Goal: Task Accomplishment & Management: Manage account settings

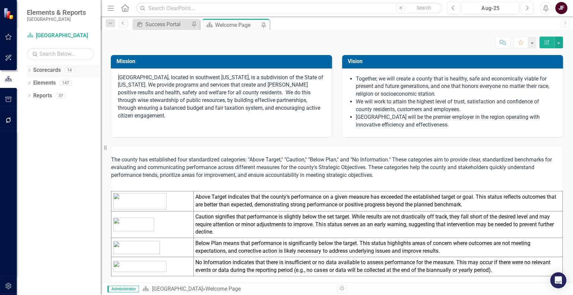
click at [28, 72] on icon "Dropdown" at bounding box center [29, 71] width 5 height 4
click at [33, 84] on icon "Dropdown" at bounding box center [32, 83] width 5 height 4
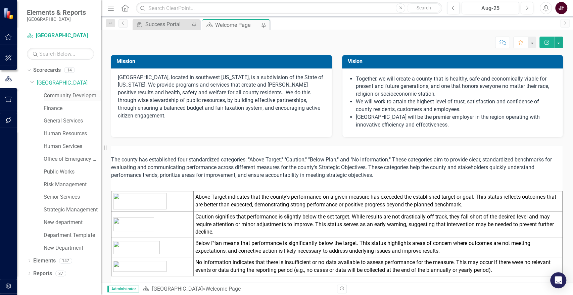
click at [55, 93] on link "Community Development" at bounding box center [72, 96] width 57 height 8
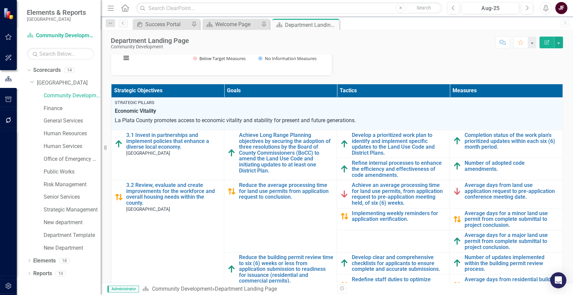
click at [423, 54] on div "Department Landing Page Community Development Score: N/A Aug-25 Completed Comme…" at bounding box center [337, 156] width 472 height 253
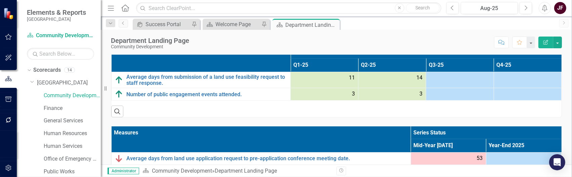
scroll to position [297, 0]
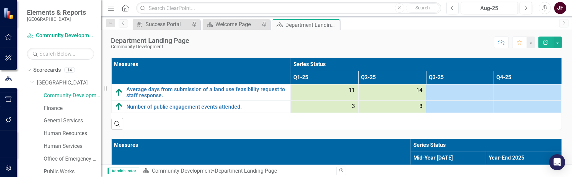
click at [324, 88] on div "11" at bounding box center [324, 91] width 60 height 8
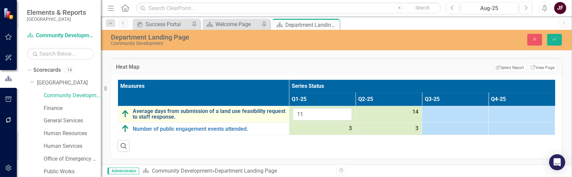
click at [224, 111] on link "Average days from submission of a land use feasibility request to staff respons…" at bounding box center [209, 114] width 153 height 12
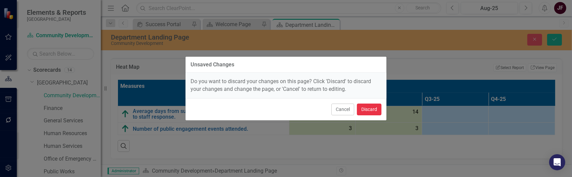
click at [365, 108] on button "Discard" at bounding box center [369, 110] width 25 height 12
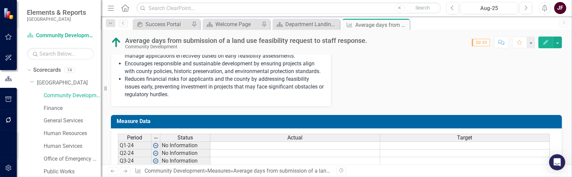
scroll to position [436, 0]
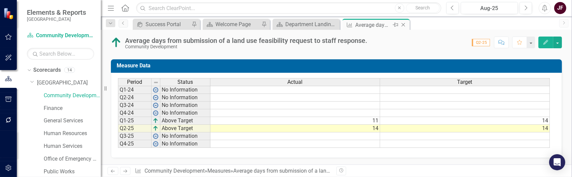
click at [400, 22] on icon "Close" at bounding box center [403, 24] width 7 height 5
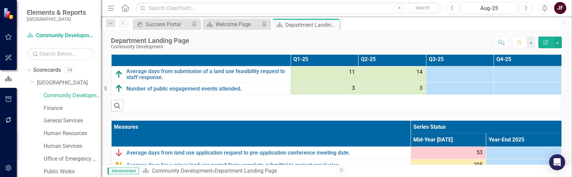
scroll to position [298, 0]
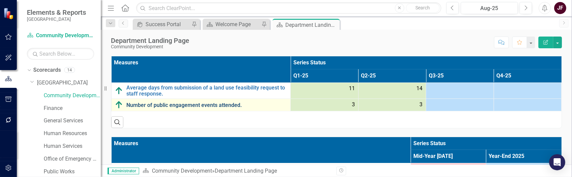
click at [176, 104] on link "Number of public engagement events attended." at bounding box center [206, 105] width 161 height 6
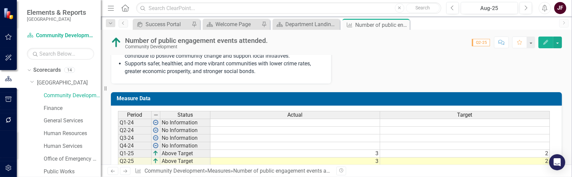
scroll to position [405, 0]
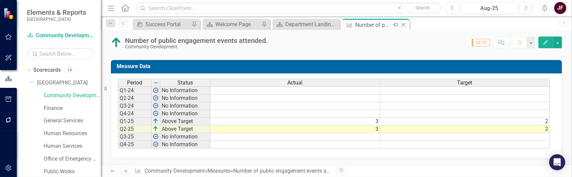
click at [403, 25] on icon at bounding box center [403, 25] width 4 height 4
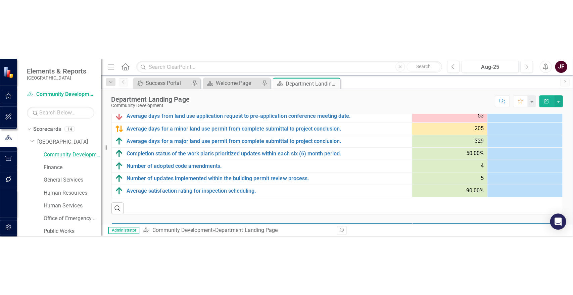
scroll to position [67, 0]
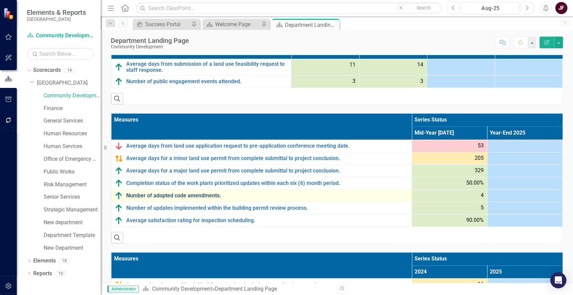
click at [148, 195] on link "Number of adopted code amendments." at bounding box center [267, 196] width 282 height 6
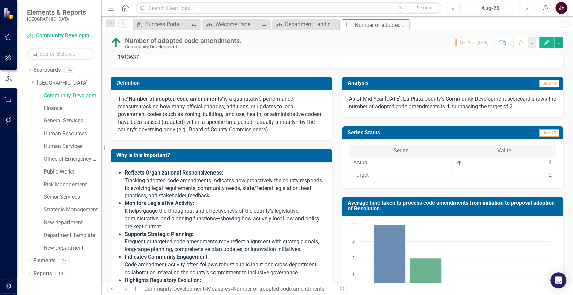
scroll to position [37, 0]
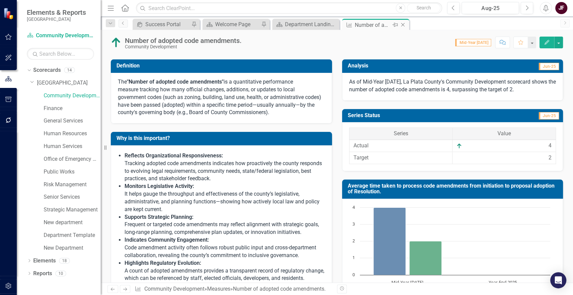
click at [404, 25] on icon "Close" at bounding box center [403, 24] width 7 height 5
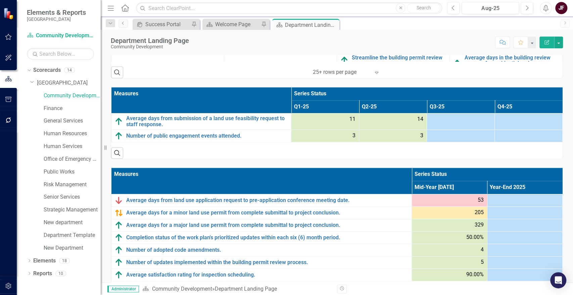
scroll to position [373, 0]
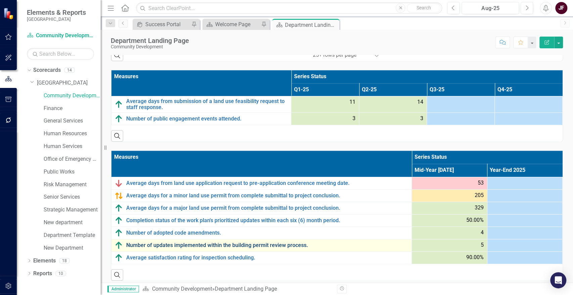
click at [287, 244] on link "Number of updates implemented within the building permit review process." at bounding box center [267, 245] width 282 height 6
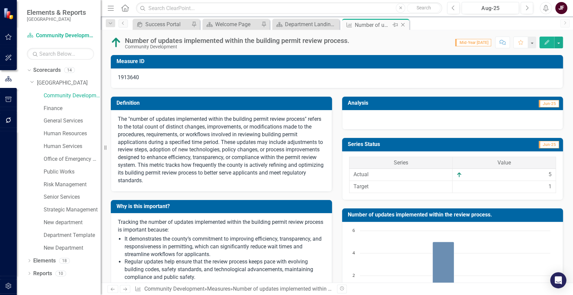
click at [402, 25] on icon "Close" at bounding box center [403, 24] width 7 height 5
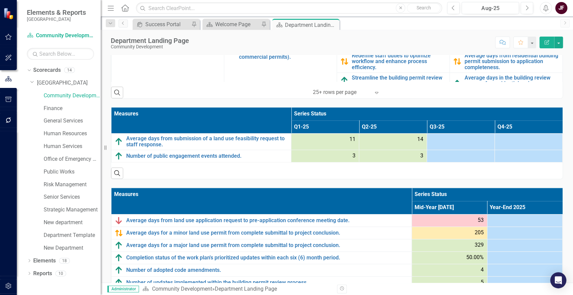
scroll to position [373, 0]
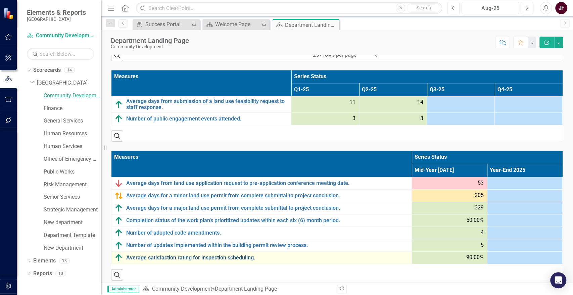
click at [207, 258] on link "Average satisfaction rating for inspection scheduling." at bounding box center [267, 258] width 282 height 6
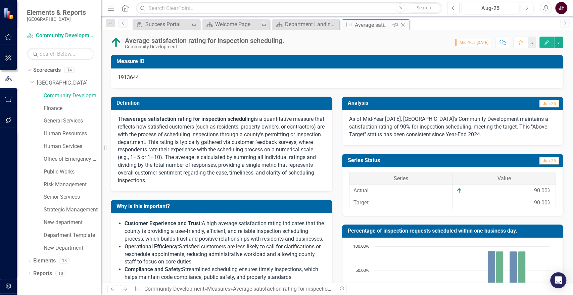
click at [403, 24] on icon "Close" at bounding box center [403, 24] width 7 height 5
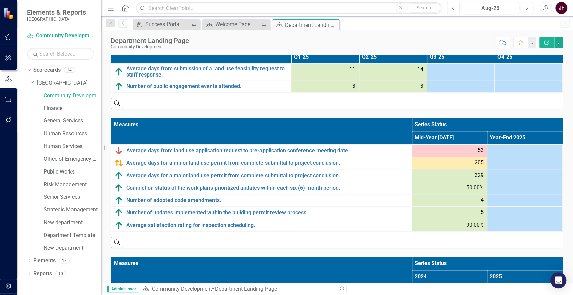
scroll to position [410, 0]
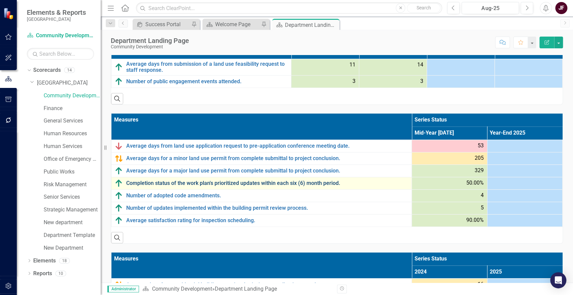
click at [241, 181] on link "Completion status of the work plan's prioritized updates within each six (6) mo…" at bounding box center [267, 183] width 282 height 6
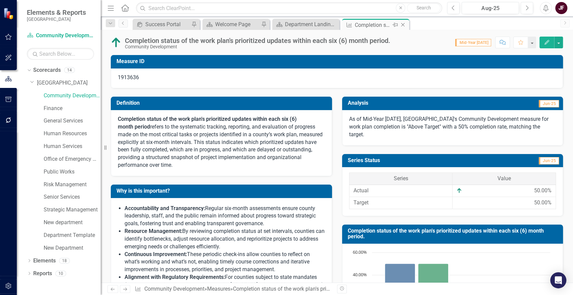
click at [403, 26] on icon at bounding box center [403, 25] width 4 height 4
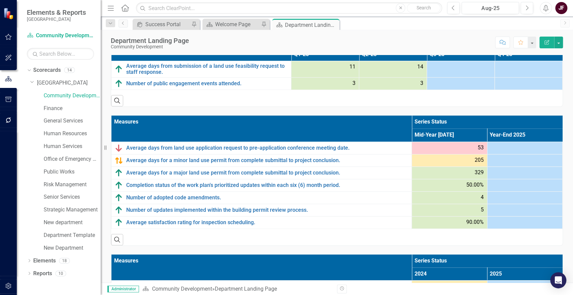
scroll to position [410, 0]
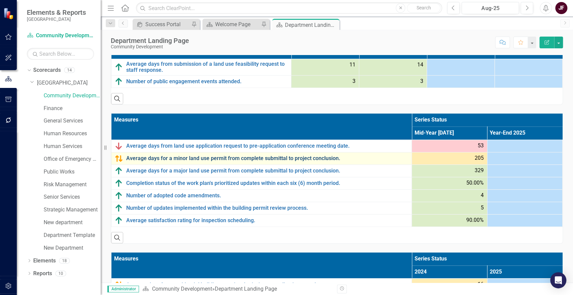
click at [219, 158] on link "Average days for a minor land use permit from complete submittal to project con…" at bounding box center [267, 158] width 282 height 6
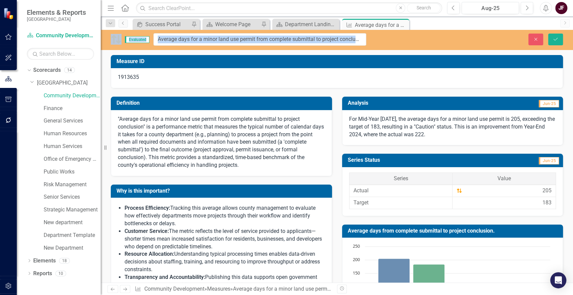
drag, startPoint x: 391, startPoint y: 41, endPoint x: 290, endPoint y: 34, distance: 101.7
drag, startPoint x: 158, startPoint y: 36, endPoint x: 381, endPoint y: 44, distance: 223.1
click at [381, 44] on div "Evaluated Average days for a minor land use permit from complete submittal to p…" at bounding box center [337, 39] width 472 height 12
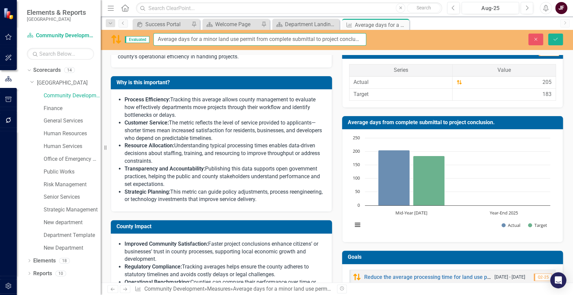
scroll to position [112, 0]
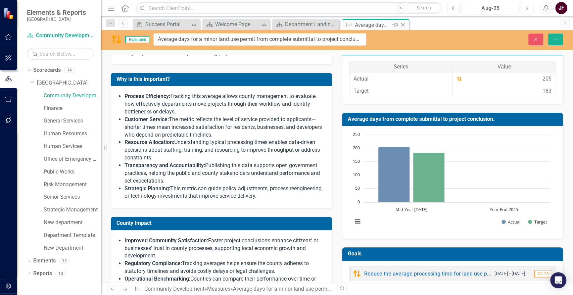
click at [402, 25] on icon "Close" at bounding box center [403, 24] width 7 height 5
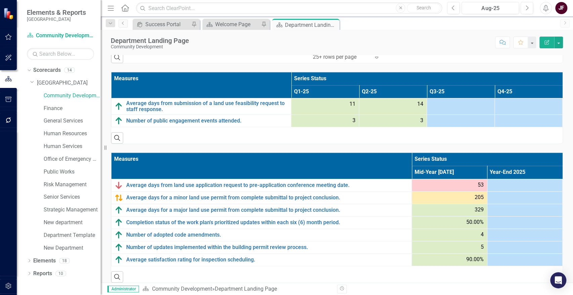
scroll to position [373, 0]
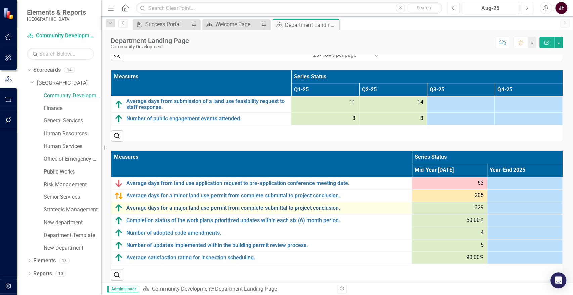
click at [326, 207] on link "Average days for a major land use permit from complete submittal to project con…" at bounding box center [267, 208] width 282 height 6
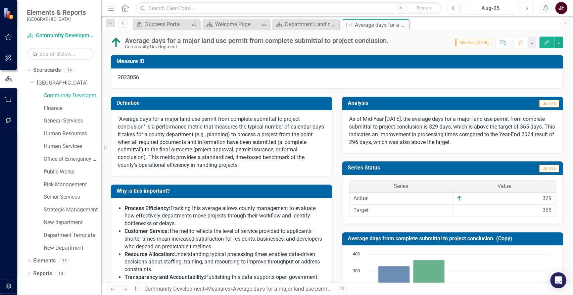
click at [350, 39] on div "Average days for a major land use permit from complete submittal to project con…" at bounding box center [257, 40] width 264 height 7
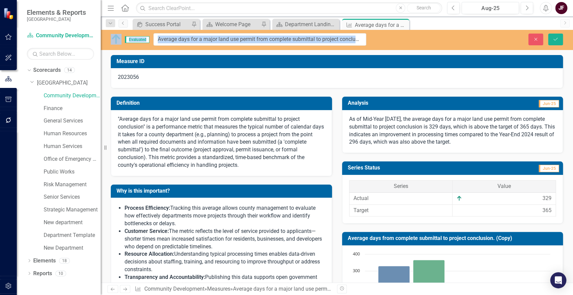
drag, startPoint x: 126, startPoint y: 41, endPoint x: 396, endPoint y: 41, distance: 269.6
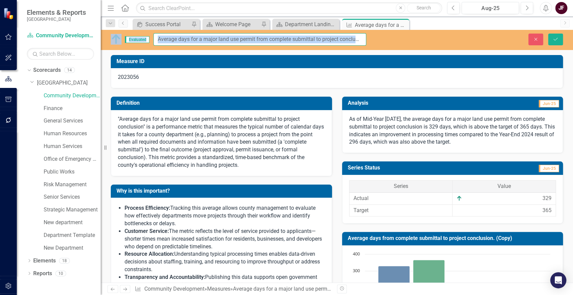
click at [175, 40] on input "Average days for a major land use permit from complete submittal to project con…" at bounding box center [259, 39] width 213 height 12
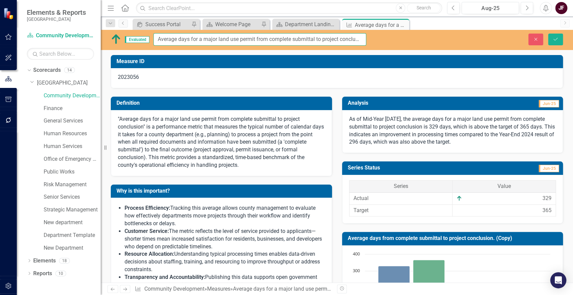
scroll to position [0, 6]
drag, startPoint x: 158, startPoint y: 39, endPoint x: 380, endPoint y: 40, distance: 222.0
click at [380, 40] on div "Evaluated Average days for a major land use permit from complete submittal to p…" at bounding box center [337, 39] width 472 height 12
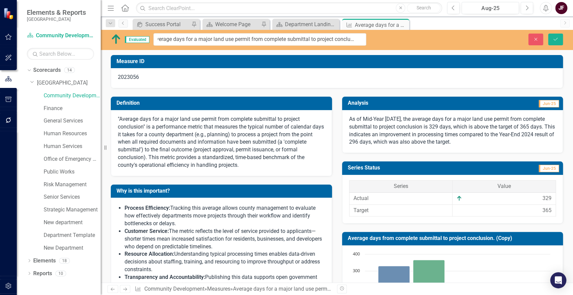
scroll to position [0, 0]
click at [404, 25] on icon "Close" at bounding box center [403, 24] width 7 height 5
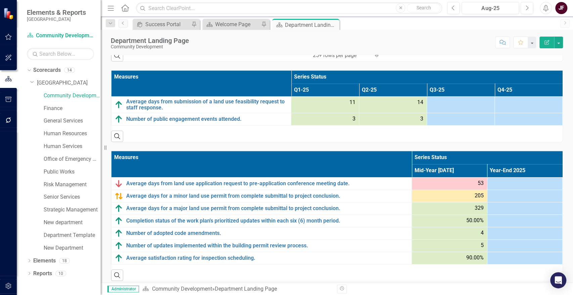
scroll to position [373, 0]
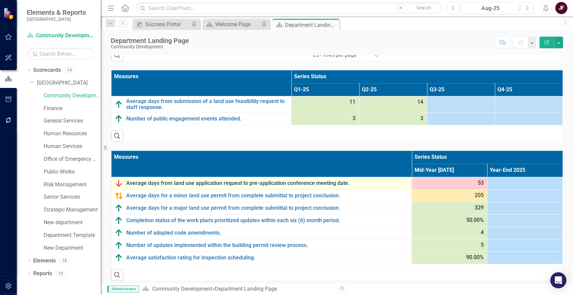
click at [232, 181] on link "Average days from land use application request to pre-application conference me…" at bounding box center [267, 183] width 282 height 6
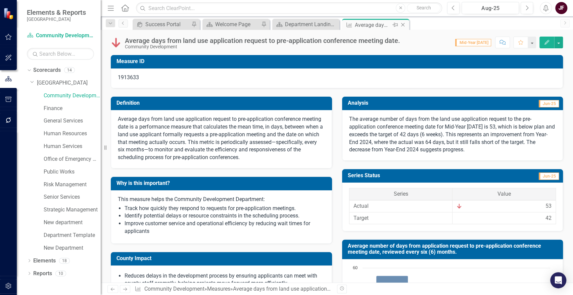
click at [403, 25] on icon at bounding box center [403, 25] width 4 height 4
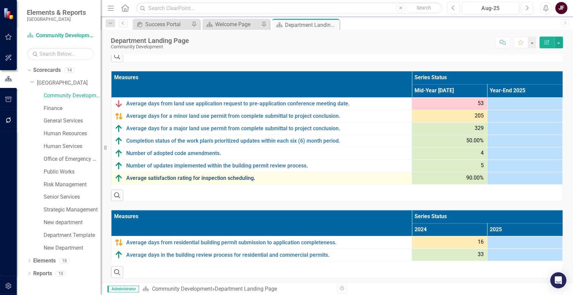
scroll to position [454, 0]
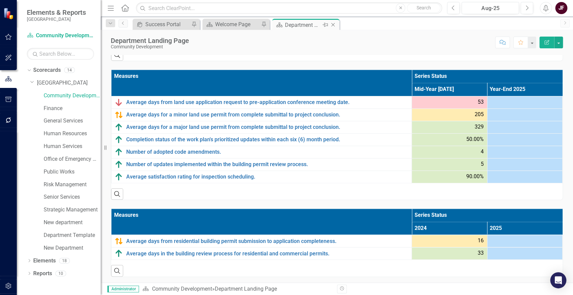
click at [335, 25] on icon "Close" at bounding box center [333, 24] width 7 height 5
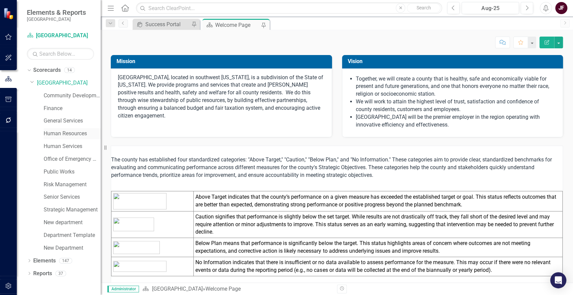
click at [67, 133] on link "Human Resources" at bounding box center [72, 134] width 57 height 8
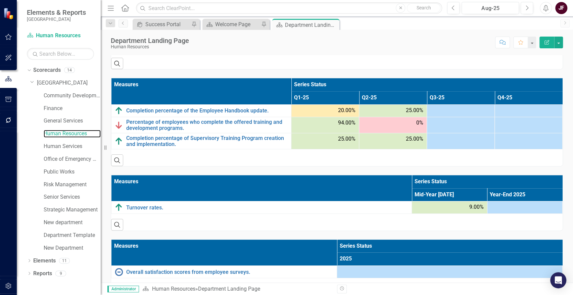
scroll to position [308, 0]
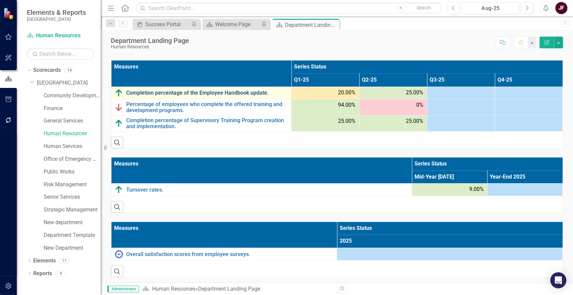
click at [234, 95] on link "Completion percentage of the Employee Handbook update." at bounding box center [207, 93] width 162 height 6
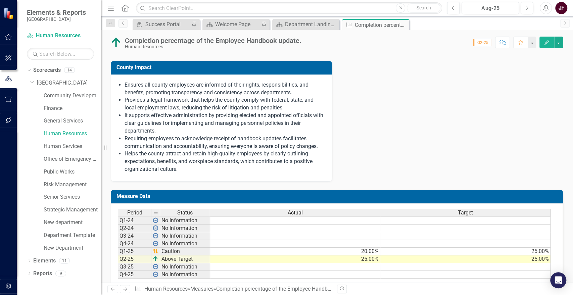
scroll to position [293, 0]
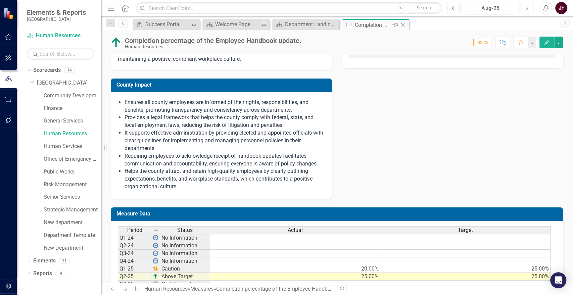
click at [404, 26] on icon at bounding box center [403, 25] width 4 height 4
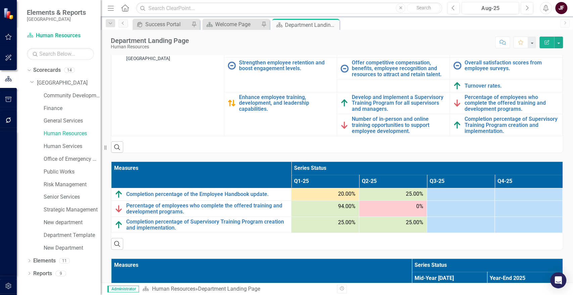
scroll to position [224, 0]
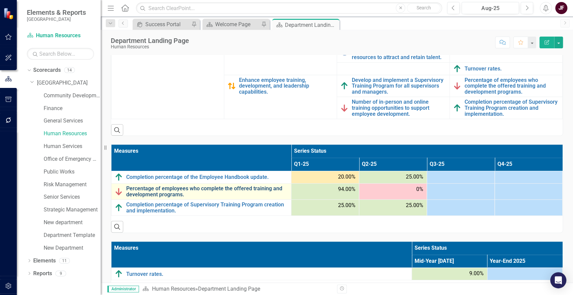
click at [189, 190] on link "Percentage of employees who complete the offered training and development progr…" at bounding box center [207, 192] width 162 height 12
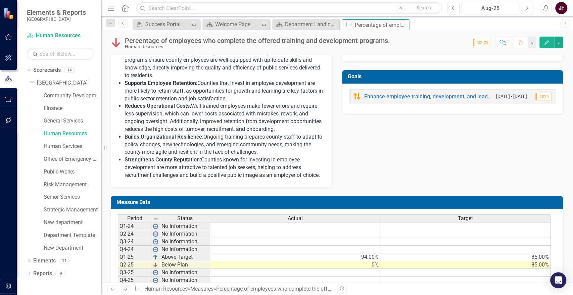
scroll to position [286, 0]
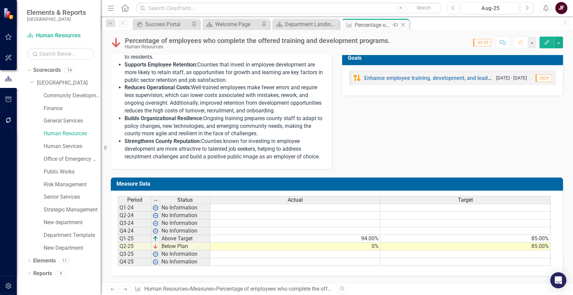
click at [403, 26] on icon "Close" at bounding box center [403, 24] width 7 height 5
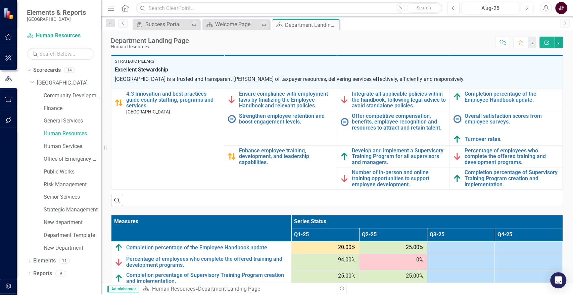
scroll to position [186, 0]
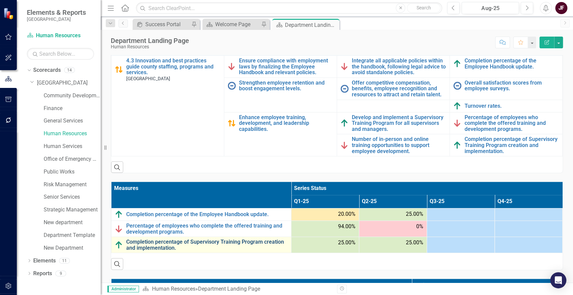
click at [234, 239] on link "Completion percentage of Supervisory Training Program creation and implementati…" at bounding box center [207, 245] width 162 height 12
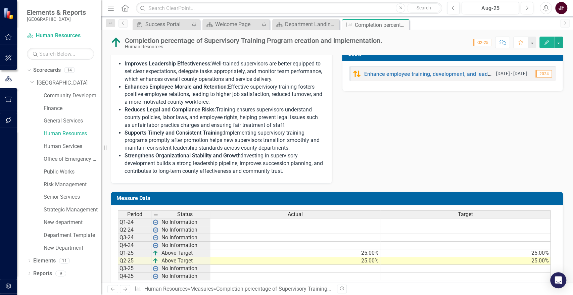
scroll to position [291, 0]
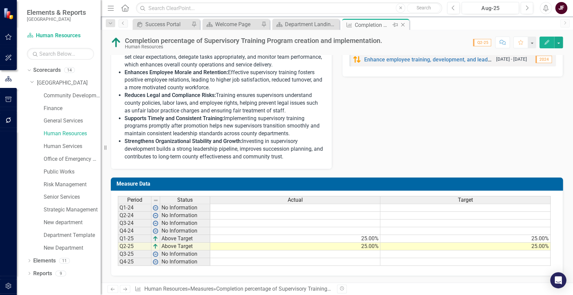
click at [403, 24] on icon "Close" at bounding box center [403, 24] width 7 height 5
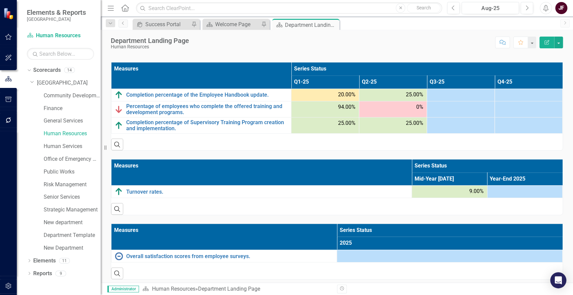
scroll to position [308, 0]
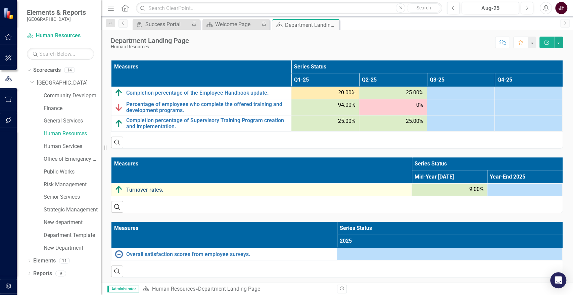
click at [147, 189] on link "Turnover rates." at bounding box center [267, 190] width 282 height 6
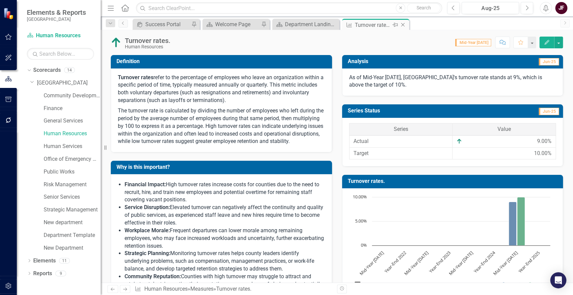
click at [404, 25] on icon "Close" at bounding box center [403, 24] width 7 height 5
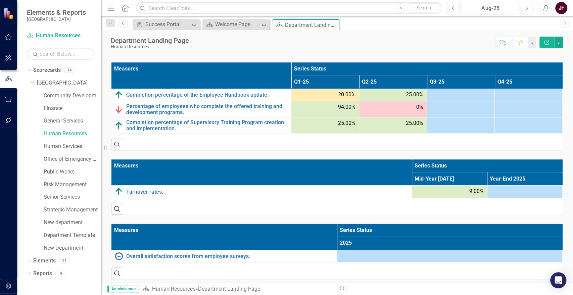
scroll to position [308, 0]
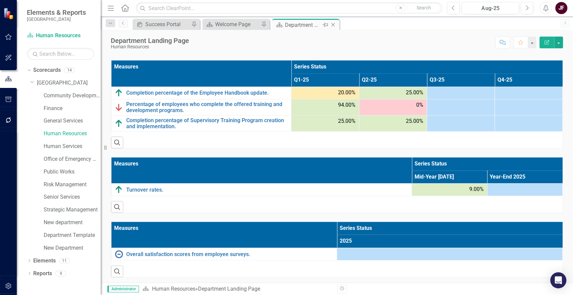
click at [333, 25] on icon "Close" at bounding box center [333, 24] width 7 height 5
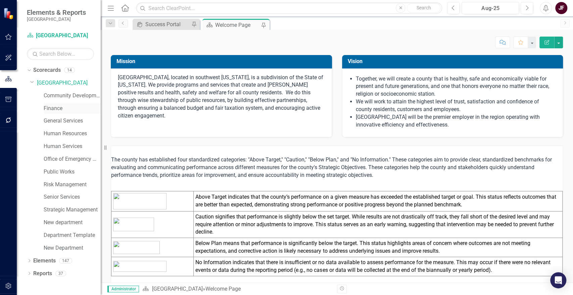
click at [66, 104] on div "Finance" at bounding box center [72, 108] width 57 height 11
click at [51, 108] on link "Finance" at bounding box center [72, 109] width 57 height 8
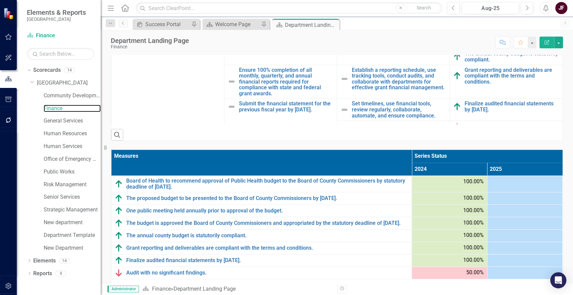
scroll to position [317, 0]
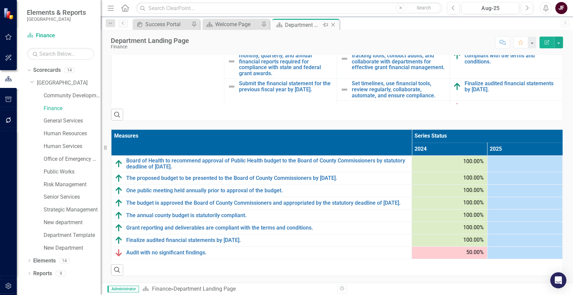
click at [333, 24] on icon at bounding box center [333, 25] width 4 height 4
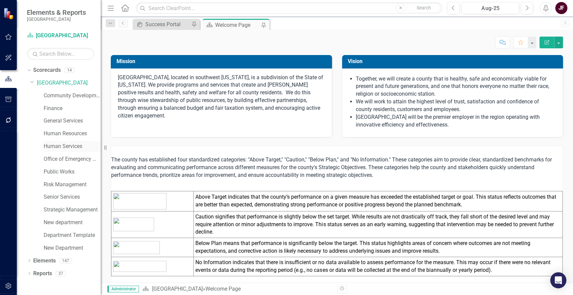
click at [59, 148] on link "Human Services" at bounding box center [72, 147] width 57 height 8
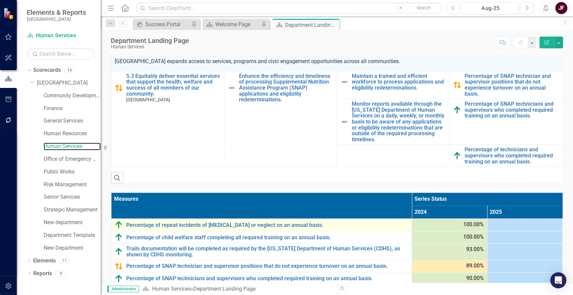
scroll to position [288, 0]
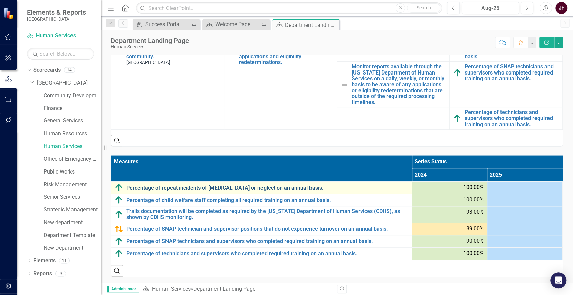
click at [132, 186] on link "Percentage of repeat incidents of [MEDICAL_DATA] or neglect on an annual basis." at bounding box center [267, 188] width 282 height 6
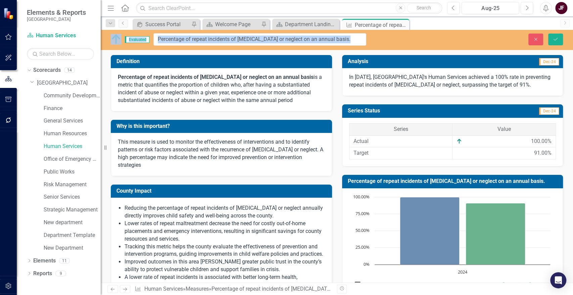
drag, startPoint x: 125, startPoint y: 42, endPoint x: 328, endPoint y: 40, distance: 203.5
click at [176, 38] on input "Percentage of repeat incidents of [MEDICAL_DATA] or neglect on an annual basis." at bounding box center [259, 39] width 213 height 12
drag, startPoint x: 158, startPoint y: 39, endPoint x: 361, endPoint y: 40, distance: 202.5
click at [361, 40] on input "Percentage of repeat incidents of [MEDICAL_DATA] or neglect on an annual basis." at bounding box center [259, 39] width 213 height 12
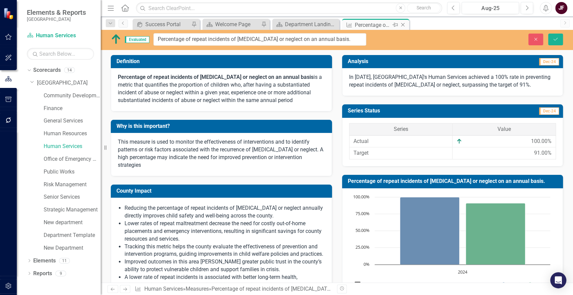
click at [403, 22] on icon "Close" at bounding box center [403, 24] width 7 height 5
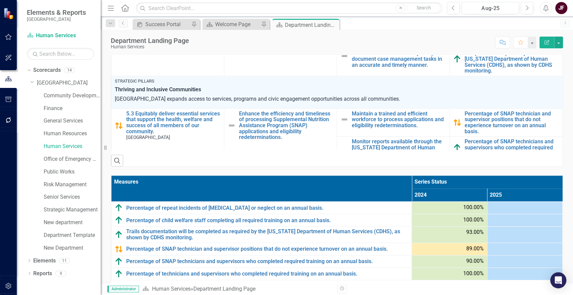
scroll to position [288, 0]
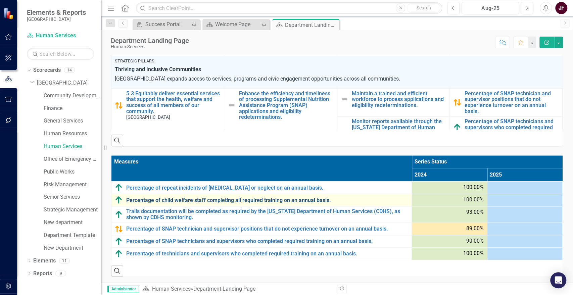
click at [189, 198] on link "Percentage of child welfare staff completing all required training on an annual…" at bounding box center [267, 200] width 282 height 6
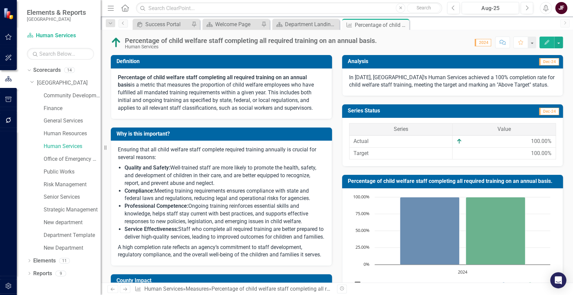
click at [126, 38] on div "Percentage of child welfare staff completing all required training on an annual…" at bounding box center [251, 40] width 252 height 7
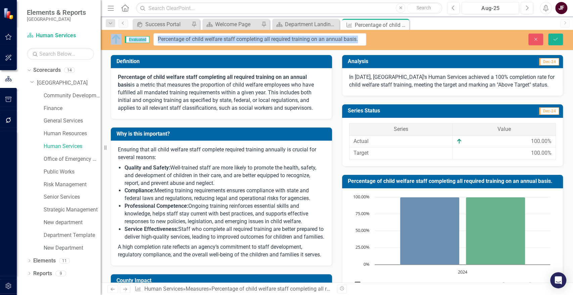
drag, startPoint x: 126, startPoint y: 38, endPoint x: 164, endPoint y: 39, distance: 38.3
click at [164, 39] on input "Percentage of child welfare staff completing all required training on an annual…" at bounding box center [259, 39] width 213 height 12
drag, startPoint x: 157, startPoint y: 39, endPoint x: 381, endPoint y: 39, distance: 224.3
click at [381, 39] on div "Evaluated Percentage of child welfare staff completing all required training on…" at bounding box center [337, 39] width 472 height 12
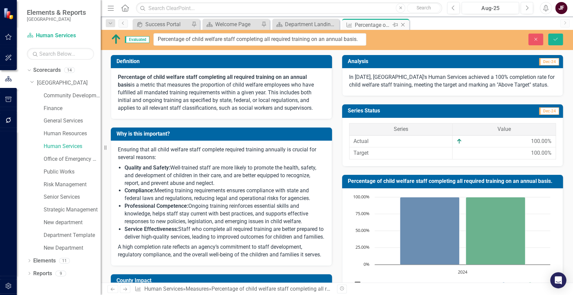
click at [402, 24] on icon "Close" at bounding box center [403, 24] width 7 height 5
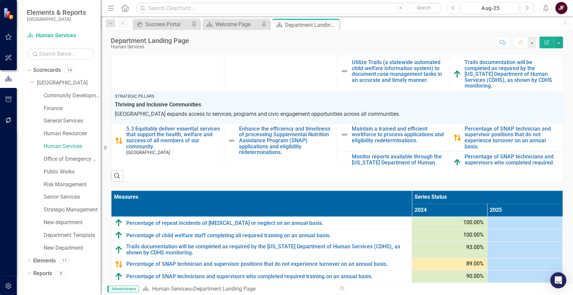
scroll to position [288, 0]
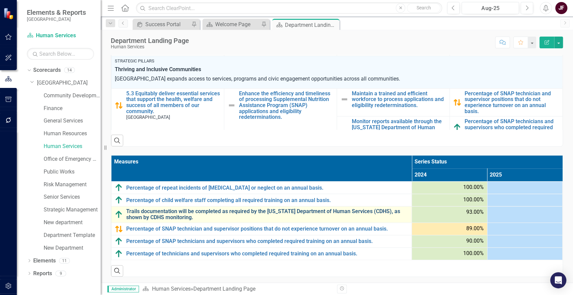
click at [210, 214] on link "Trails documentation will be completed as required by the [US_STATE] Department…" at bounding box center [267, 215] width 282 height 12
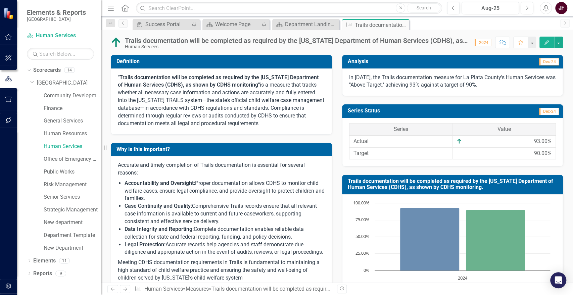
click at [134, 40] on div "Trails documentation will be completed as required by the [US_STATE] Department…" at bounding box center [296, 40] width 343 height 7
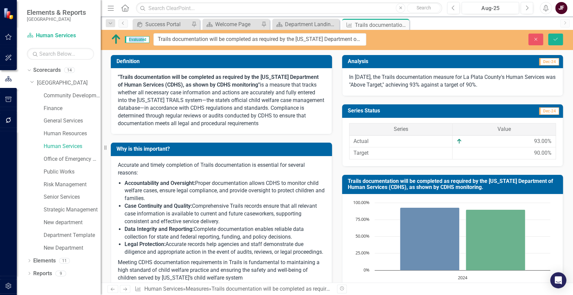
drag, startPoint x: 126, startPoint y: 40, endPoint x: 143, endPoint y: 39, distance: 17.1
click at [145, 51] on div "Evaluated Trails documentation will be completed as required by the [US_STATE] …" at bounding box center [337, 156] width 472 height 253
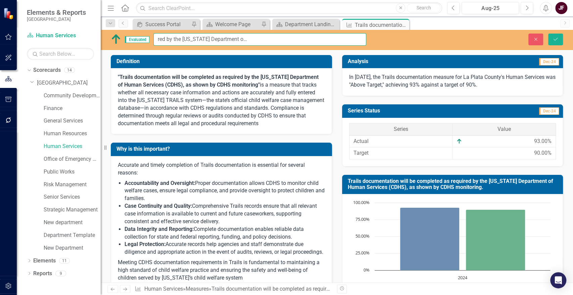
scroll to position [0, 128]
drag, startPoint x: 156, startPoint y: 38, endPoint x: 384, endPoint y: 46, distance: 228.1
click at [384, 46] on div "Evaluated Trails documentation will be completed as required by the [US_STATE] …" at bounding box center [337, 40] width 472 height 20
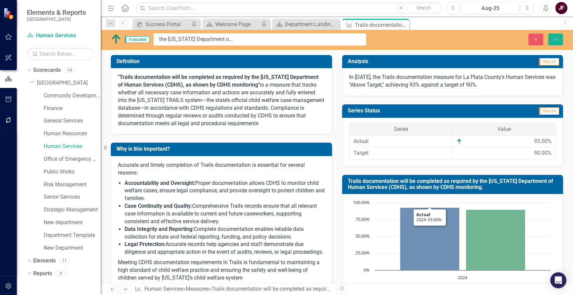
scroll to position [0, 0]
click at [403, 25] on icon "Close" at bounding box center [403, 24] width 7 height 5
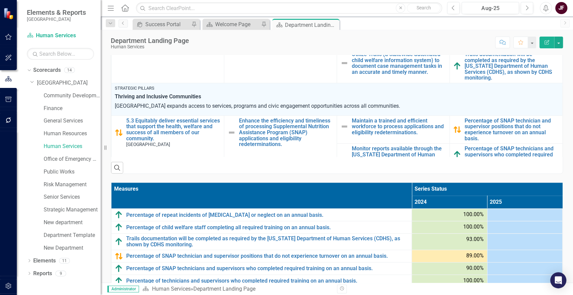
scroll to position [288, 0]
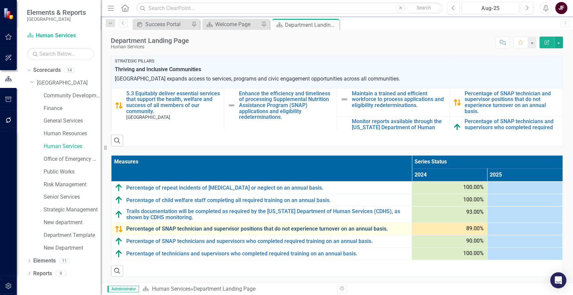
click at [188, 227] on link "Percentage of SNAP technician and supervisor positions that do not experience t…" at bounding box center [267, 229] width 282 height 6
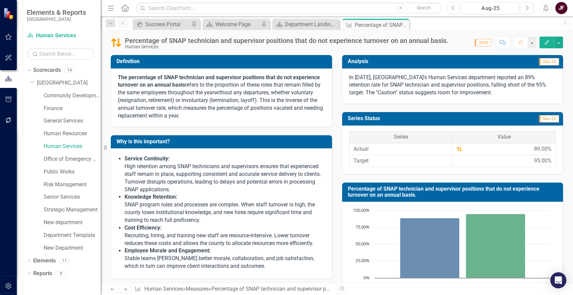
click at [143, 37] on div "Percentage of SNAP technician and supervisor positions that do not experience t…" at bounding box center [281, 43] width 341 height 13
click at [142, 42] on div "Percentage of SNAP technician and supervisor positions that do not experience t…" at bounding box center [287, 40] width 324 height 7
click at [137, 41] on div "Percentage of SNAP technician and supervisor positions that do not experience t…" at bounding box center [287, 40] width 324 height 7
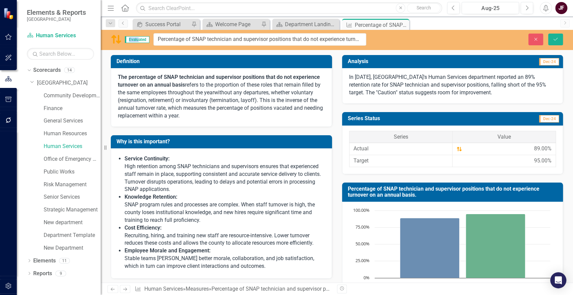
drag, startPoint x: 126, startPoint y: 40, endPoint x: 139, endPoint y: 40, distance: 13.1
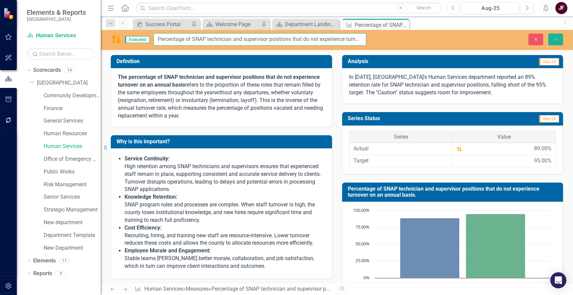
click at [167, 40] on input "Percentage of SNAP technician and supervisor positions that do not experience t…" at bounding box center [259, 39] width 213 height 12
drag, startPoint x: 158, startPoint y: 40, endPoint x: 371, endPoint y: 50, distance: 212.5
click at [371, 50] on div "Evaluated Percentage of SNAP technician and supervisor positions that do not ex…" at bounding box center [337, 156] width 472 height 253
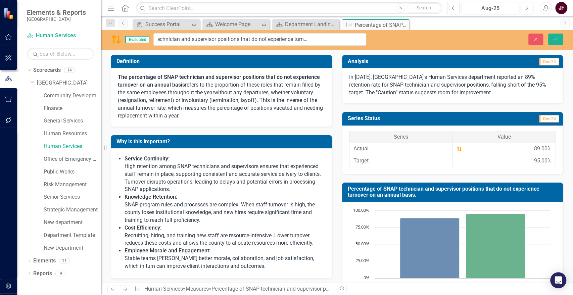
scroll to position [0, 0]
click at [405, 25] on icon "Close" at bounding box center [403, 24] width 7 height 5
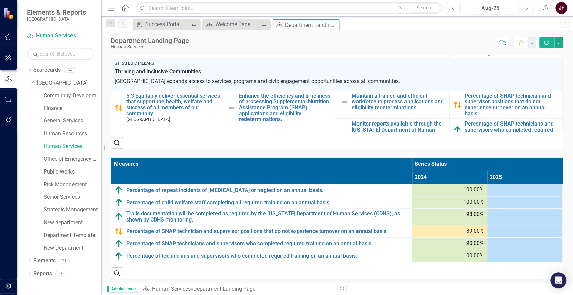
scroll to position [288, 0]
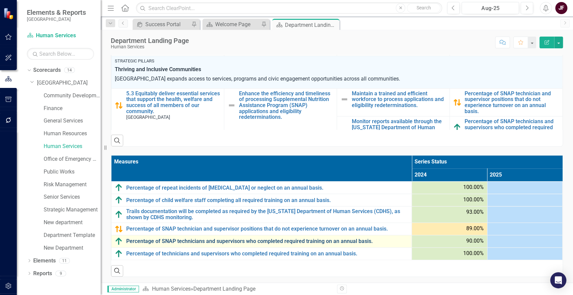
click at [205, 240] on link "Percentage of SNAP technicians and supervisors who completed required training …" at bounding box center [267, 241] width 282 height 6
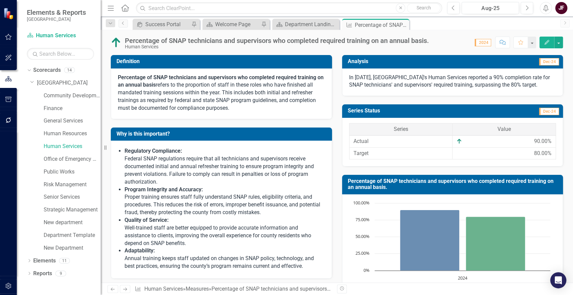
click at [140, 40] on div "Percentage of SNAP technicians and supervisors who completed required training …" at bounding box center [277, 40] width 304 height 7
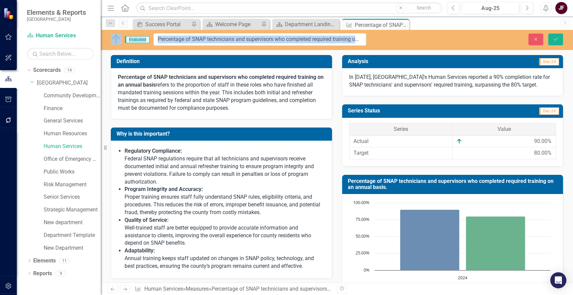
drag, startPoint x: 127, startPoint y: 40, endPoint x: 135, endPoint y: 40, distance: 8.1
click at [163, 40] on input "Percentage of SNAP technicians and supervisors who completed required training …" at bounding box center [259, 39] width 213 height 12
drag, startPoint x: 157, startPoint y: 40, endPoint x: 368, endPoint y: 38, distance: 210.9
click at [368, 38] on div "Evaluated Percentage of SNAP technicians and supervisors who completed required…" at bounding box center [239, 39] width 266 height 12
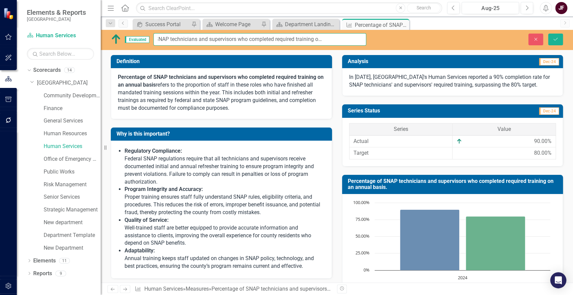
scroll to position [0, 0]
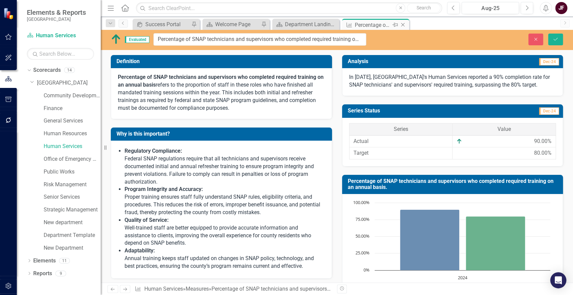
click at [403, 24] on icon "Close" at bounding box center [403, 24] width 7 height 5
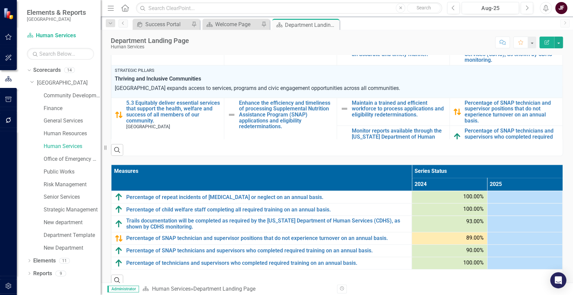
scroll to position [288, 0]
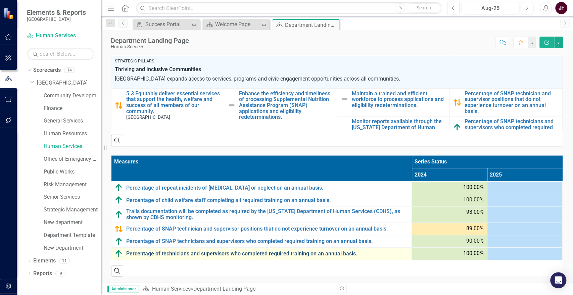
click at [271, 252] on link "Percentage of technicians and supervisors who completed required training on an…" at bounding box center [267, 254] width 282 height 6
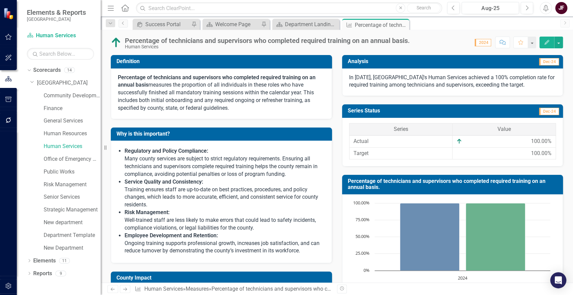
click at [142, 40] on div "Percentage of technicians and supervisors who completed required training on an…" at bounding box center [267, 40] width 285 height 7
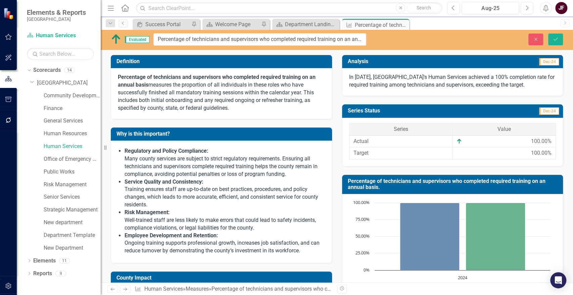
drag, startPoint x: 126, startPoint y: 38, endPoint x: 145, endPoint y: 39, distance: 19.2
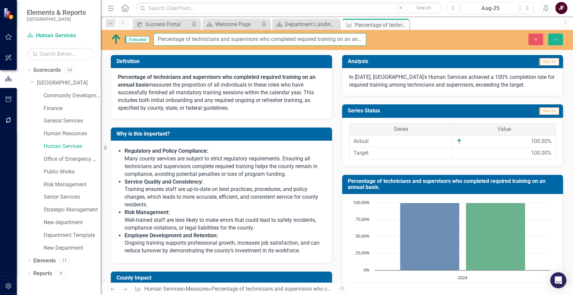
scroll to position [0, 23]
drag, startPoint x: 157, startPoint y: 39, endPoint x: 380, endPoint y: 48, distance: 223.5
click at [380, 48] on div "Evaluated Percentage of technicians and supervisors who completed required trai…" at bounding box center [337, 40] width 472 height 20
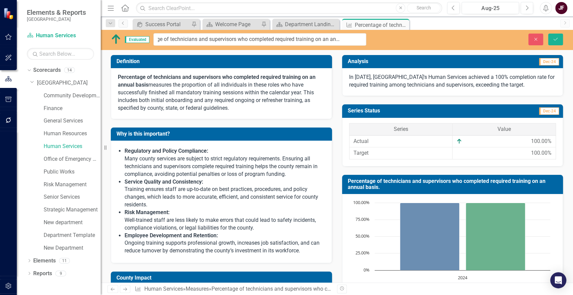
scroll to position [0, 0]
click at [404, 22] on icon "Close" at bounding box center [403, 24] width 7 height 5
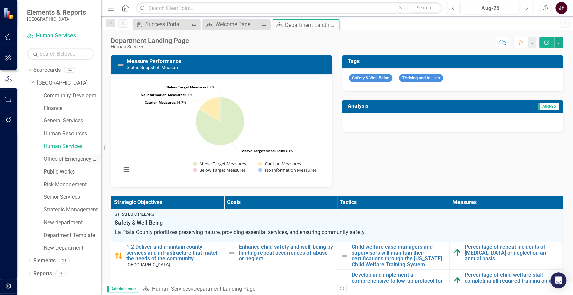
click at [49, 159] on link "Office of Emergency Management" at bounding box center [72, 159] width 57 height 8
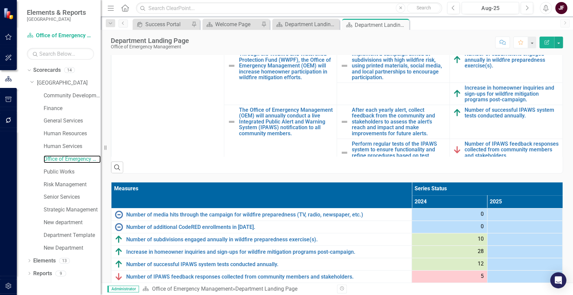
scroll to position [297, 0]
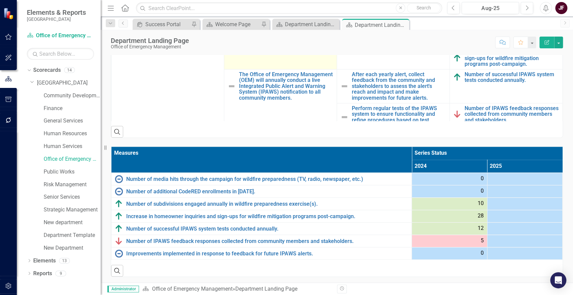
drag, startPoint x: 404, startPoint y: 23, endPoint x: 246, endPoint y: 80, distance: 168.4
click at [0, 0] on icon at bounding box center [0, 0] width 0 height 0
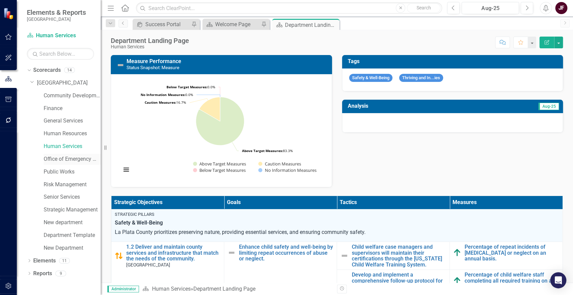
click at [73, 161] on link "Office of Emergency Management" at bounding box center [72, 159] width 57 height 8
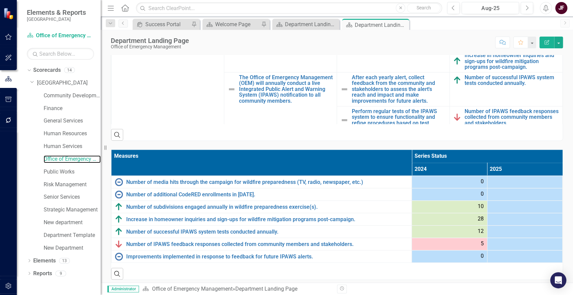
scroll to position [297, 0]
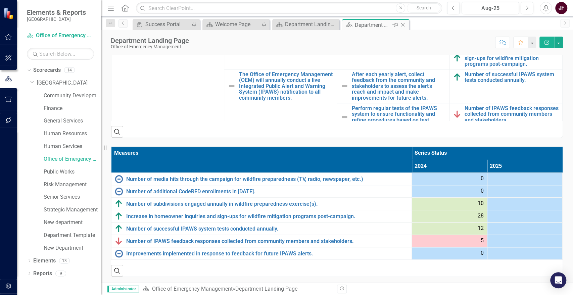
click at [403, 24] on icon "Close" at bounding box center [403, 24] width 7 height 5
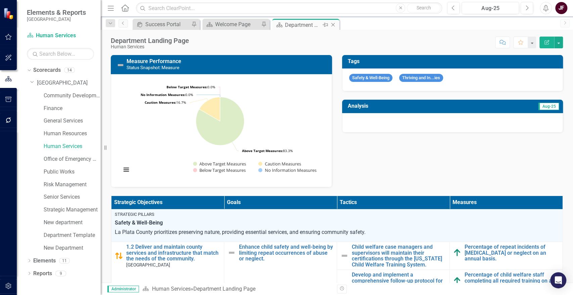
click at [333, 24] on icon "Close" at bounding box center [333, 24] width 7 height 5
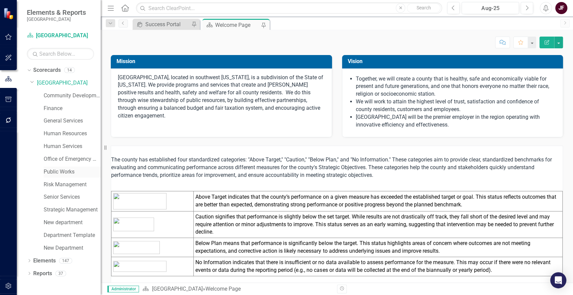
click at [58, 174] on link "Public Works" at bounding box center [72, 172] width 57 height 8
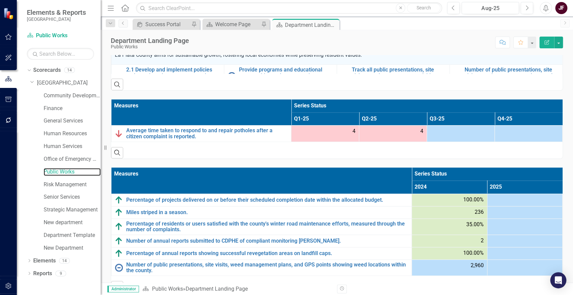
scroll to position [360, 0]
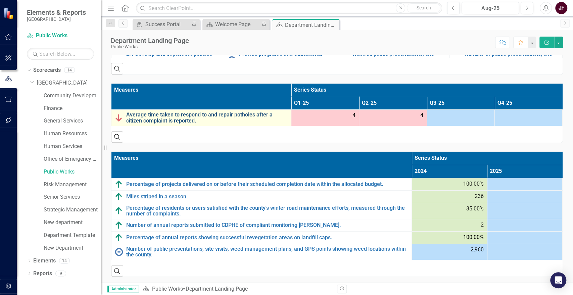
click at [250, 114] on link "Average time taken to respond to and repair potholes after a citizen complaint …" at bounding box center [207, 118] width 162 height 12
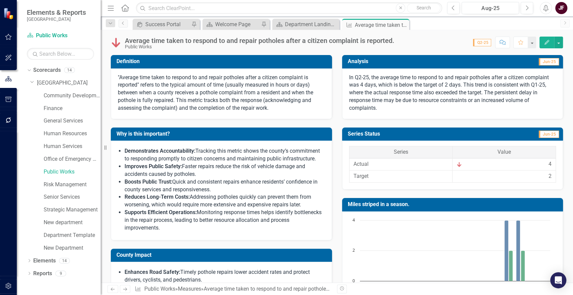
click at [419, 294] on div "Previous Next Measure Public Works » Measures » Average time taken to respond t…" at bounding box center [337, 289] width 472 height 12
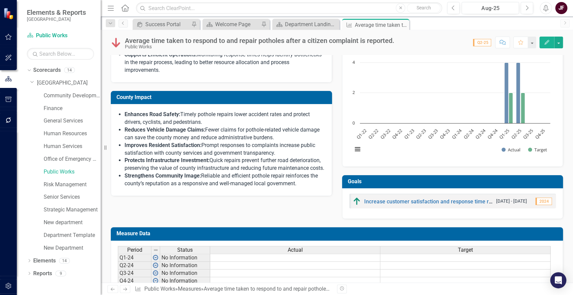
scroll to position [132, 0]
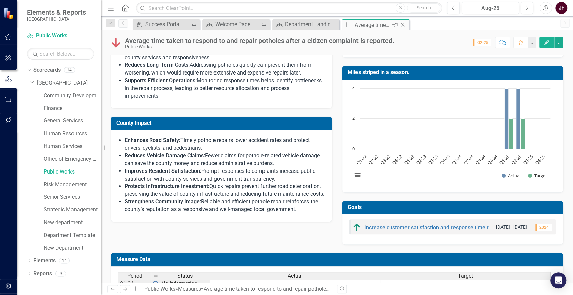
click at [404, 25] on icon "Close" at bounding box center [403, 24] width 7 height 5
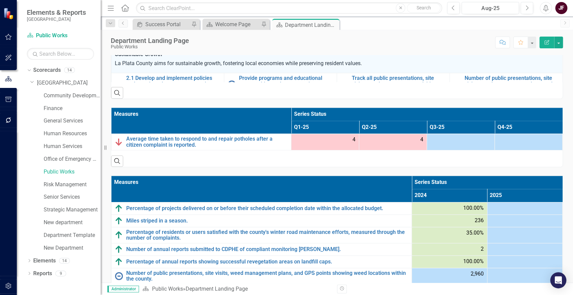
scroll to position [322, 0]
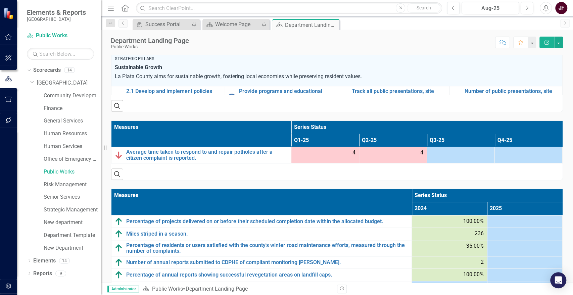
drag, startPoint x: 332, startPoint y: 24, endPoint x: 277, endPoint y: 50, distance: 61.4
click at [0, 0] on icon at bounding box center [0, 0] width 0 height 0
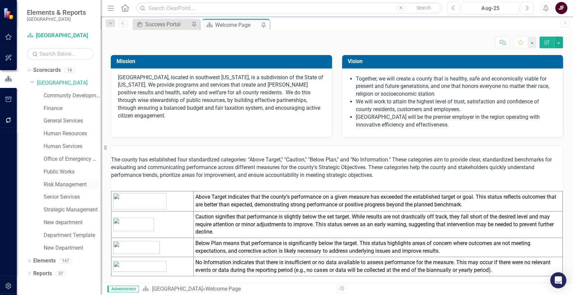
click at [62, 184] on link "Risk Management" at bounding box center [72, 185] width 57 height 8
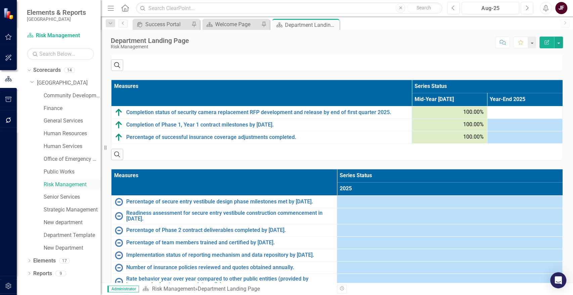
scroll to position [410, 0]
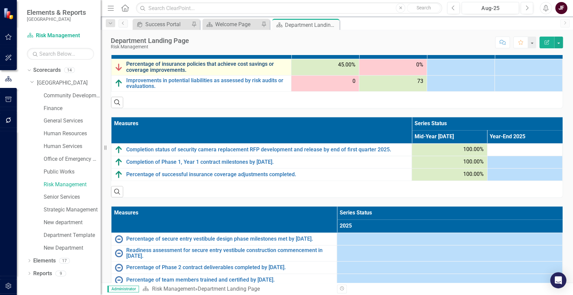
click at [146, 61] on link "Percentage of insurance policies that achieve cost savings or coverage improvem…" at bounding box center [207, 67] width 162 height 12
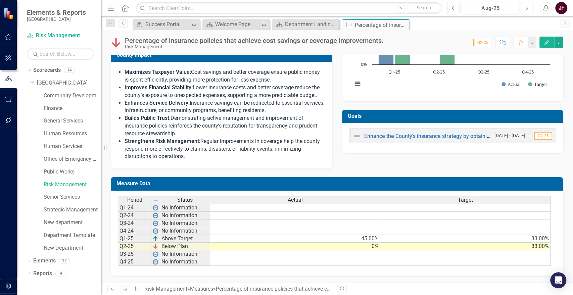
scroll to position [223, 0]
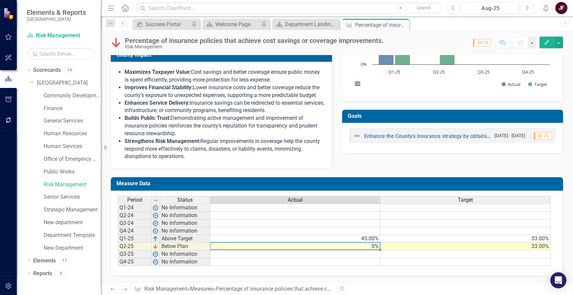
click at [376, 247] on td "0%" at bounding box center [295, 247] width 170 height 8
click at [403, 22] on icon "Close" at bounding box center [403, 24] width 7 height 5
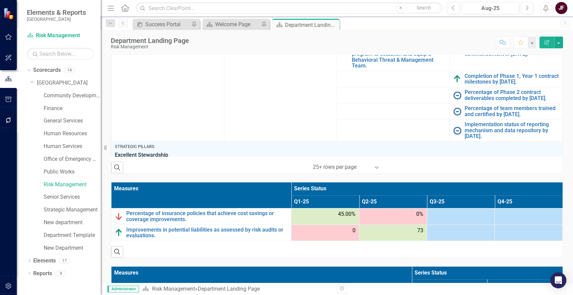
scroll to position [298, 0]
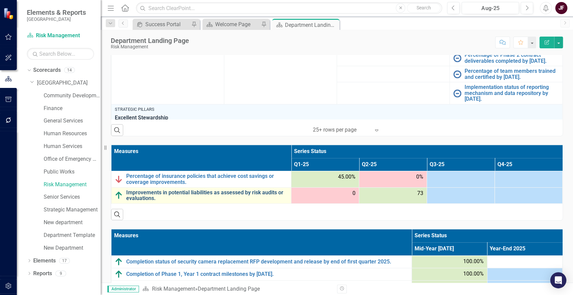
click at [178, 190] on link "Improvements in potential liabilities as assessed by risk audits or evaluations." at bounding box center [207, 196] width 162 height 12
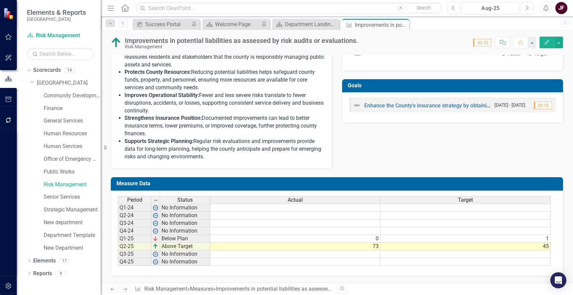
scroll to position [253, 0]
click at [402, 26] on icon "Close" at bounding box center [403, 24] width 7 height 5
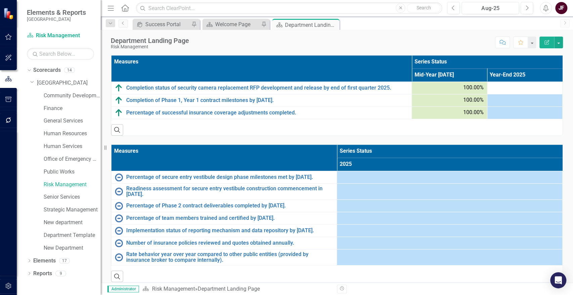
scroll to position [485, 0]
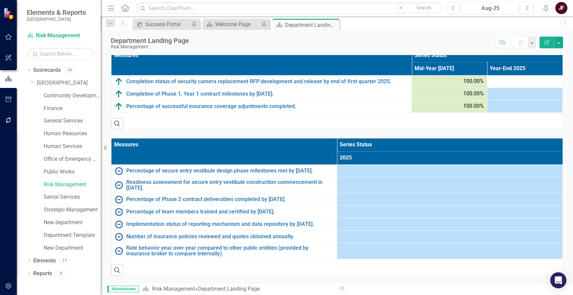
drag, startPoint x: 333, startPoint y: 24, endPoint x: 314, endPoint y: 37, distance: 22.8
click at [0, 0] on icon "Close" at bounding box center [0, 0] width 0 height 0
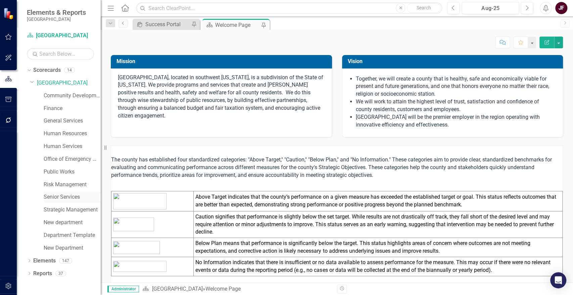
click at [69, 195] on link "Senior Services" at bounding box center [72, 197] width 57 height 8
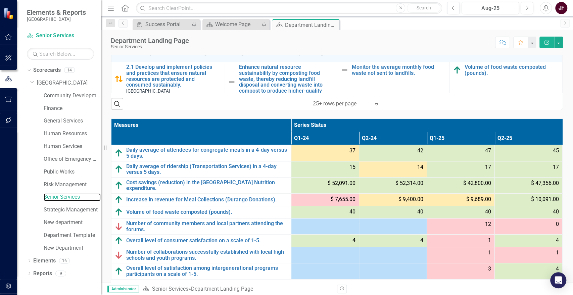
scroll to position [340, 0]
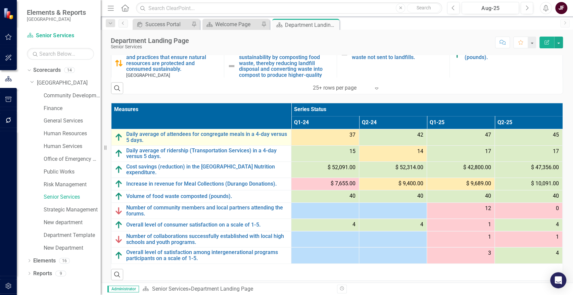
click at [230, 130] on td "Daily average of attendees for congregate meals in a 4-day versus 5 days. Link …" at bounding box center [201, 137] width 180 height 16
click at [227, 133] on link "Daily average of attendees for congregate meals in a 4-day versus 5 days." at bounding box center [207, 137] width 162 height 12
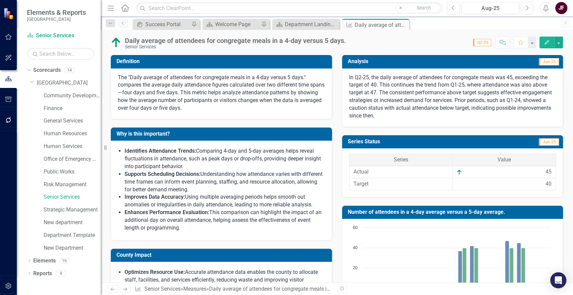
click at [349, 40] on div "Daily average of attendees for congregate meals in a 4-day versus 5 days. Senio…" at bounding box center [237, 43] width 225 height 12
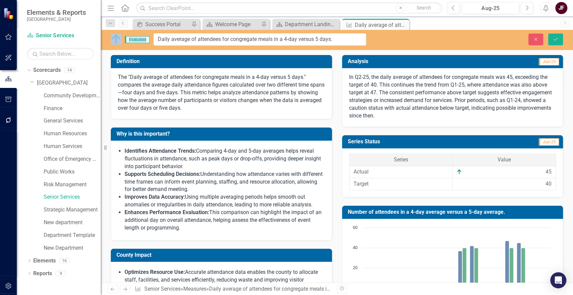
drag, startPoint x: 348, startPoint y: 40, endPoint x: 258, endPoint y: 43, distance: 90.0
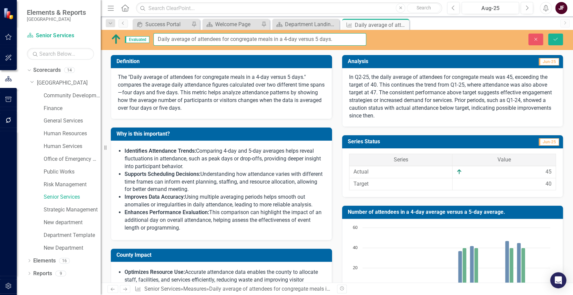
drag, startPoint x: 158, startPoint y: 40, endPoint x: 337, endPoint y: 42, distance: 178.3
click at [337, 42] on input "Daily average of attendees for congregate meals in a 4-day versus 5 days." at bounding box center [259, 39] width 213 height 12
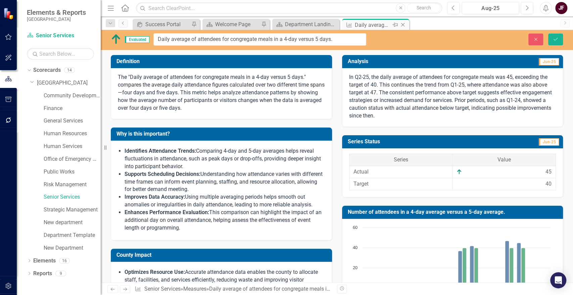
click at [404, 24] on icon "Close" at bounding box center [403, 24] width 7 height 5
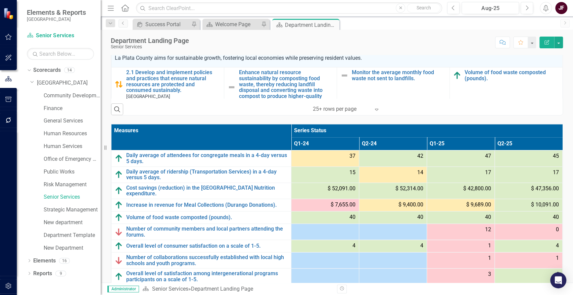
scroll to position [340, 0]
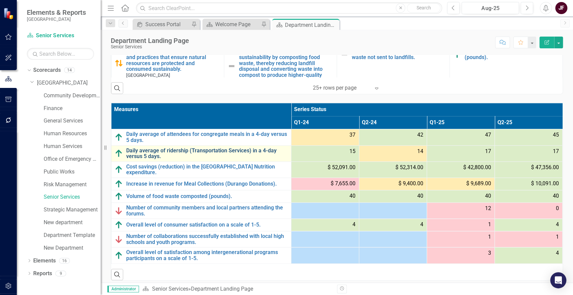
click at [156, 155] on link "Daily average of ridership (Transportation Services) in a 4-day versus 5 days." at bounding box center [207, 154] width 162 height 12
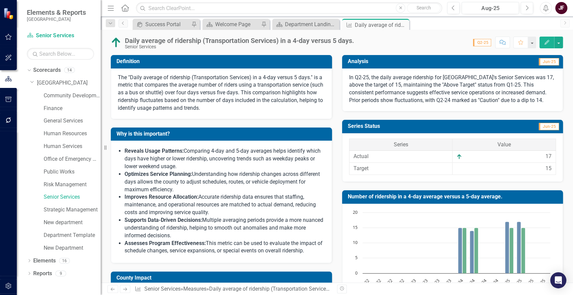
click at [340, 39] on div "Daily average of ridership (Transportation Services) in a 4-day versus 5 days." at bounding box center [239, 40] width 229 height 7
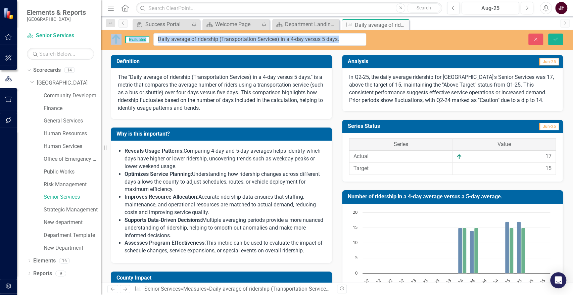
drag, startPoint x: 128, startPoint y: 39, endPoint x: 146, endPoint y: 39, distance: 17.8
click at [158, 38] on input "Daily average of ridership (Transportation Services) in a 4-day versus 5 days." at bounding box center [259, 39] width 213 height 12
drag, startPoint x: 158, startPoint y: 39, endPoint x: 339, endPoint y: 40, distance: 180.3
click at [339, 40] on input "Daily average of ridership (Transportation Services) in a 4-day versus 5 days." at bounding box center [259, 39] width 213 height 12
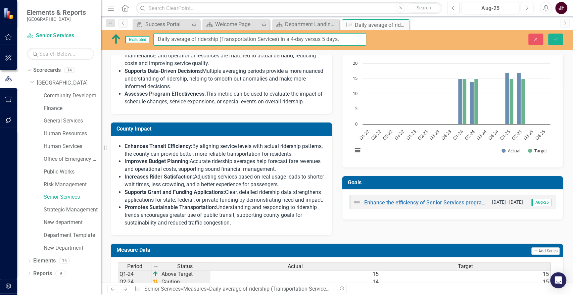
scroll to position [222, 0]
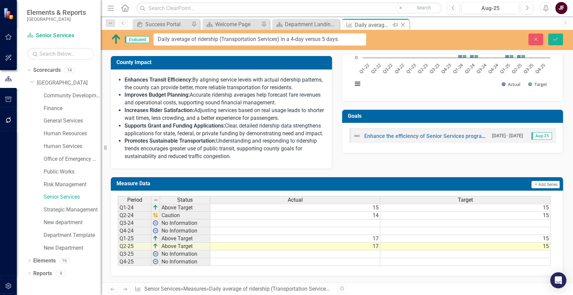
click at [404, 26] on icon "Close" at bounding box center [403, 24] width 7 height 5
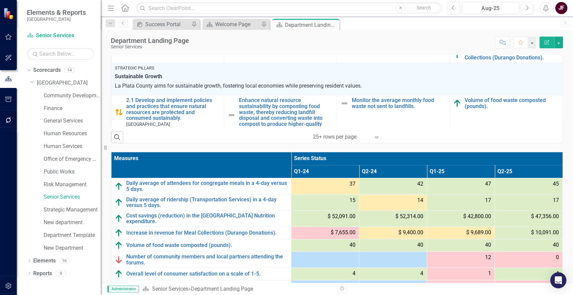
scroll to position [298, 0]
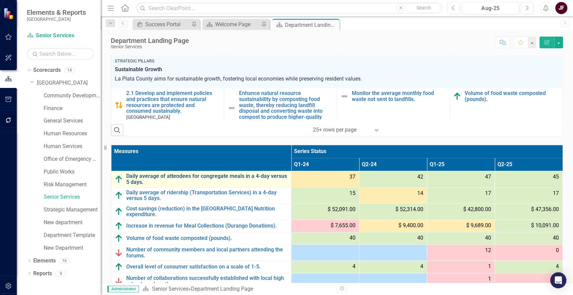
click at [226, 176] on link "Daily average of attendees for congregate meals in a 4-day versus 5 days." at bounding box center [207, 179] width 162 height 12
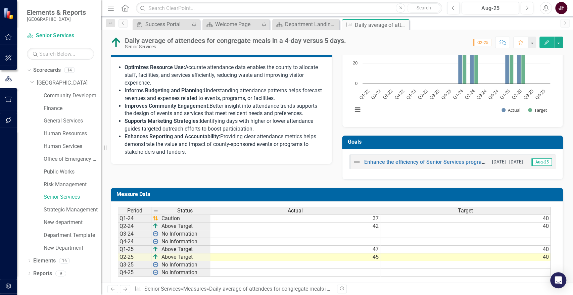
scroll to position [215, 0]
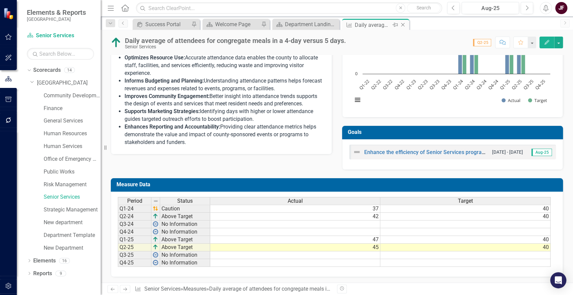
click at [403, 24] on icon "Close" at bounding box center [403, 24] width 7 height 5
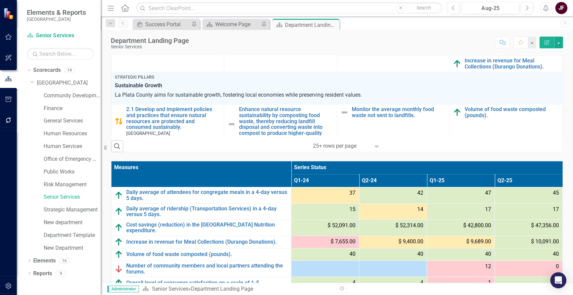
scroll to position [340, 0]
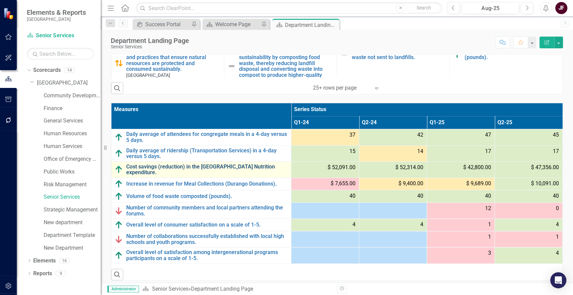
click at [206, 169] on link "Cost savings (reduction) in the [GEOGRAPHIC_DATA] Nutrition expenditure." at bounding box center [207, 170] width 162 height 12
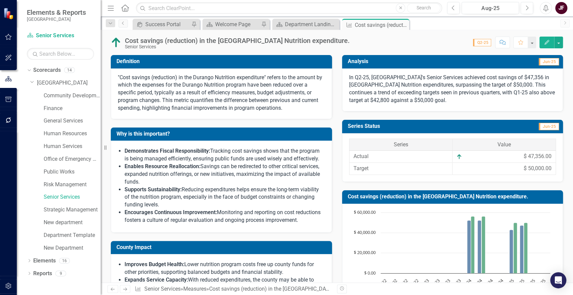
click at [243, 39] on div "Cost savings (reduction) in the [GEOGRAPHIC_DATA] Nutrition expenditure." at bounding box center [237, 40] width 225 height 7
click at [237, 40] on div "Cost savings (reduction) in the [GEOGRAPHIC_DATA] Nutrition expenditure." at bounding box center [237, 40] width 225 height 7
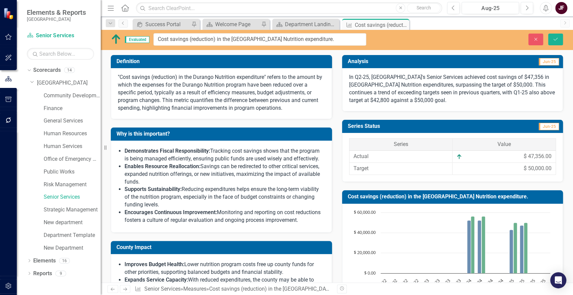
drag, startPoint x: 139, startPoint y: 40, endPoint x: 161, endPoint y: 41, distance: 22.2
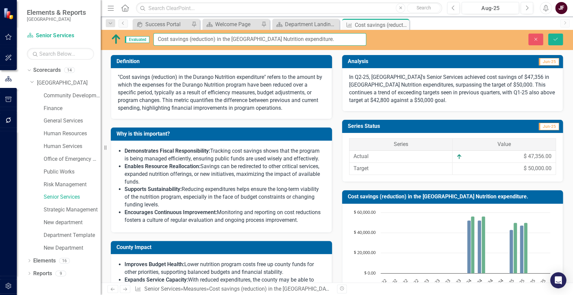
drag, startPoint x: 158, startPoint y: 41, endPoint x: 311, endPoint y: 46, distance: 152.9
click at [311, 46] on div "Evaluated Cost savings (reduction) in the Durango Nutrition expenditure. Close …" at bounding box center [337, 40] width 472 height 20
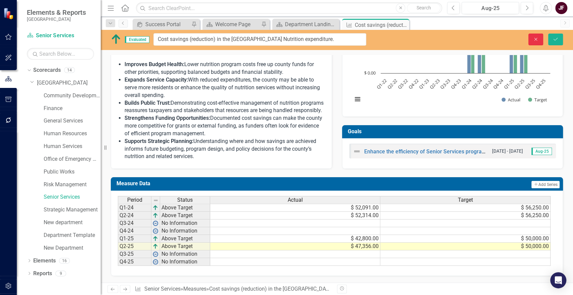
click at [537, 39] on icon "Close" at bounding box center [536, 39] width 6 height 5
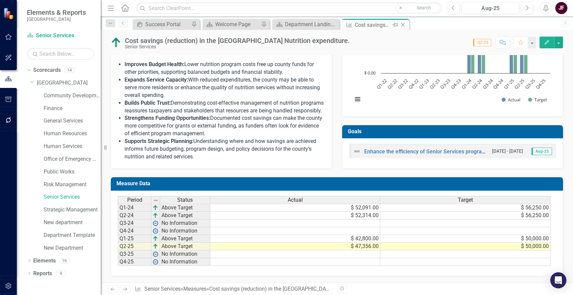
click at [403, 25] on icon at bounding box center [403, 25] width 4 height 4
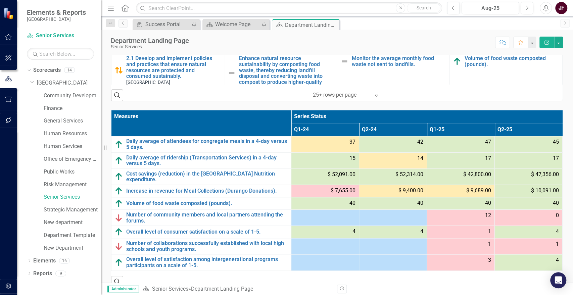
scroll to position [340, 0]
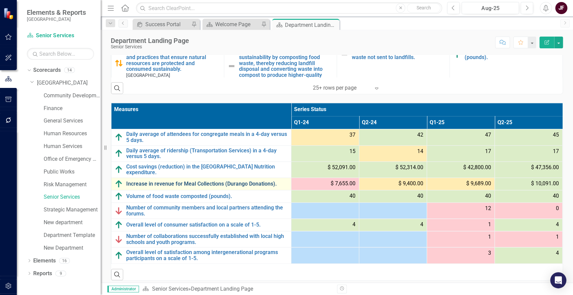
click at [193, 181] on link "Increase in revenue for Meal Collections (Durango Donations)." at bounding box center [207, 184] width 162 height 6
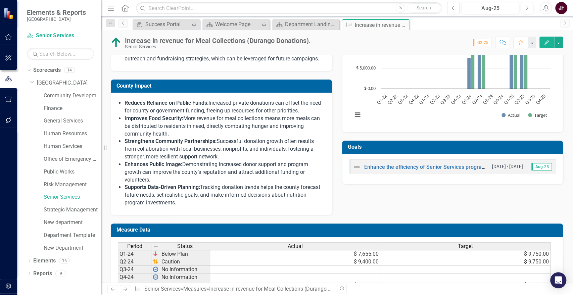
scroll to position [223, 0]
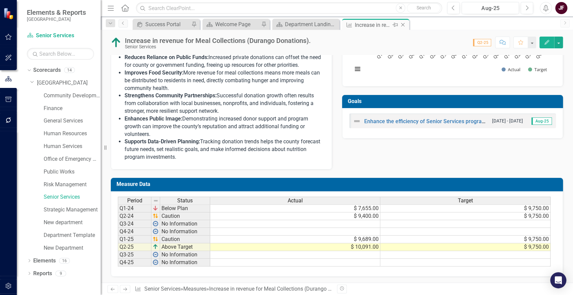
click at [403, 25] on icon "Close" at bounding box center [403, 24] width 7 height 5
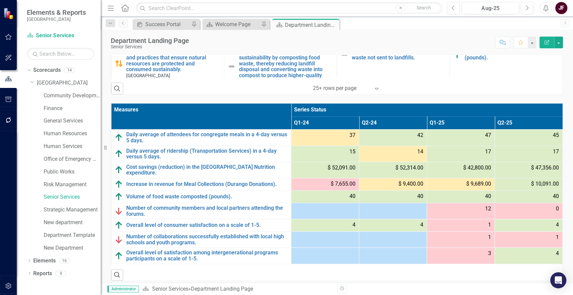
scroll to position [340, 0]
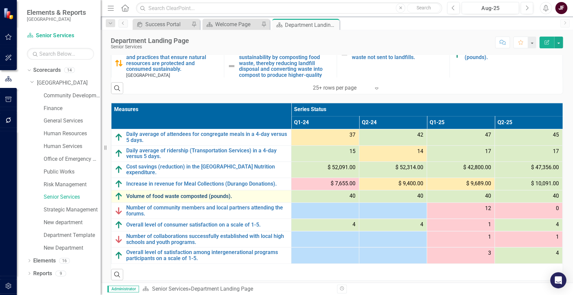
click at [156, 193] on link "Volume of food waste composted (pounds)." at bounding box center [207, 196] width 162 height 6
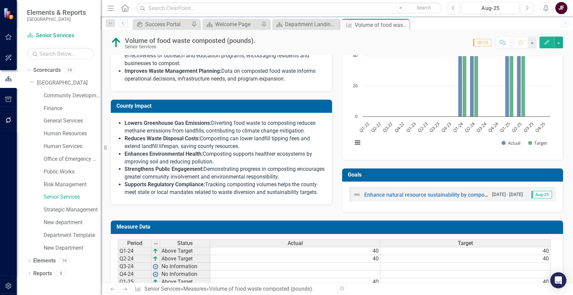
scroll to position [191, 0]
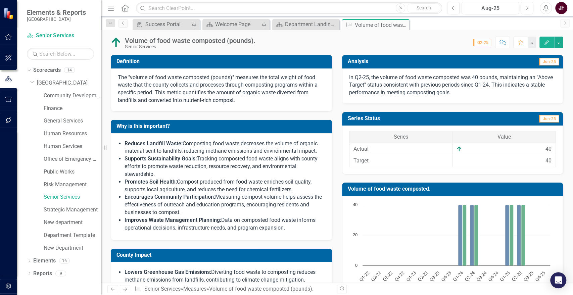
scroll to position [191, 0]
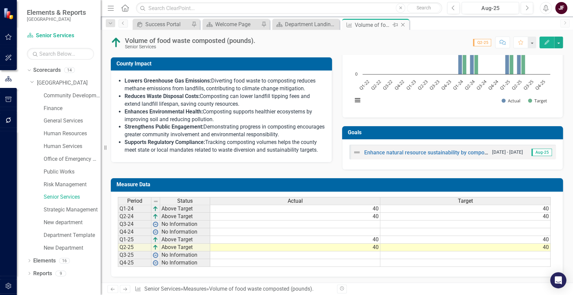
click at [403, 25] on icon "Close" at bounding box center [403, 24] width 7 height 5
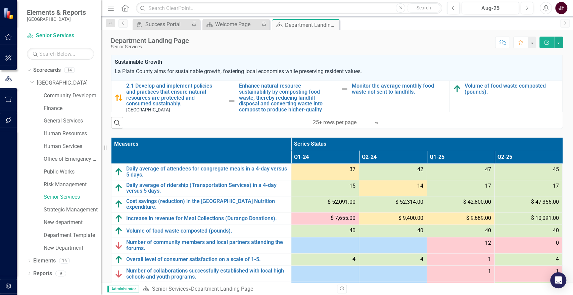
scroll to position [336, 0]
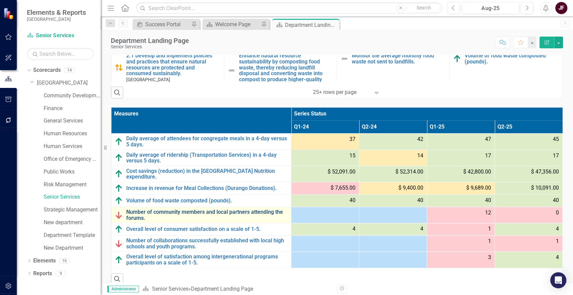
click at [194, 210] on link "Number of community members and local partners attending the forums." at bounding box center [207, 215] width 162 height 12
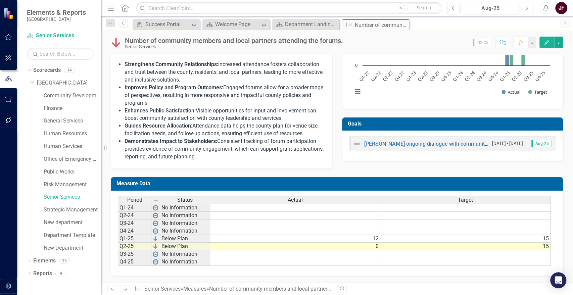
scroll to position [215, 0]
click at [402, 25] on icon at bounding box center [403, 25] width 4 height 4
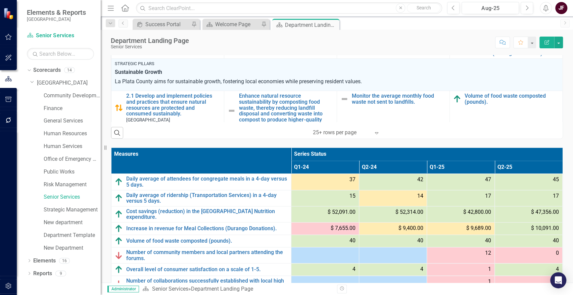
scroll to position [336, 0]
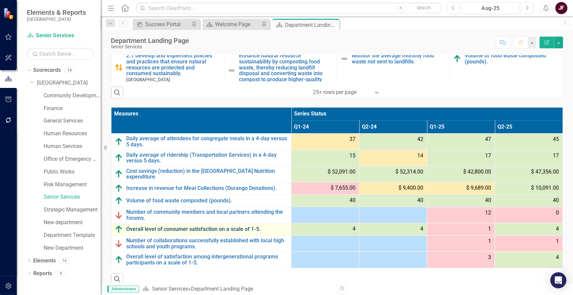
click at [188, 226] on link "Overall level of consumer satisfaction on a scale of 1-5." at bounding box center [207, 229] width 162 height 6
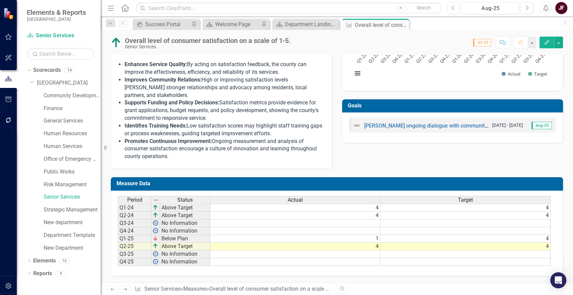
scroll to position [225, 0]
click at [404, 24] on icon "Close" at bounding box center [403, 24] width 7 height 5
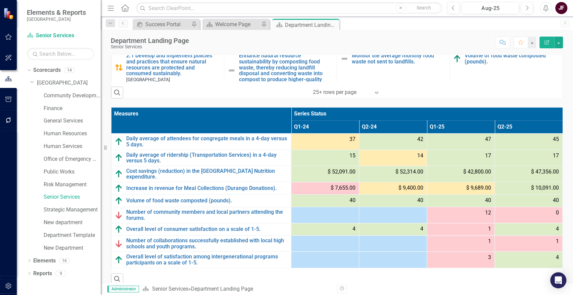
scroll to position [340, 0]
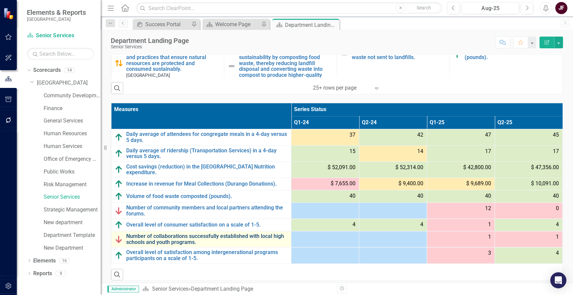
click at [170, 233] on link "Number of collaborations successfully established with local high schools and y…" at bounding box center [207, 239] width 162 height 12
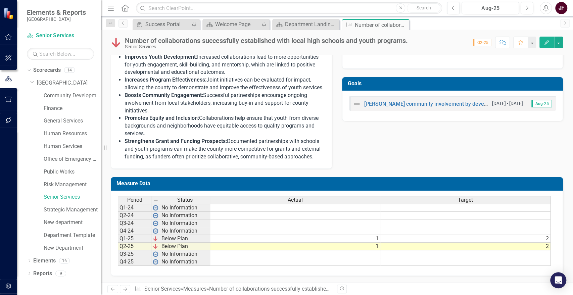
scroll to position [253, 0]
click at [404, 25] on icon "Close" at bounding box center [403, 24] width 7 height 5
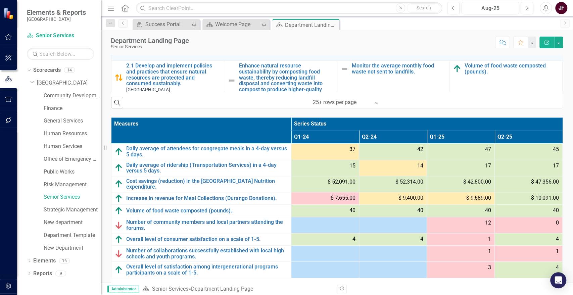
scroll to position [340, 0]
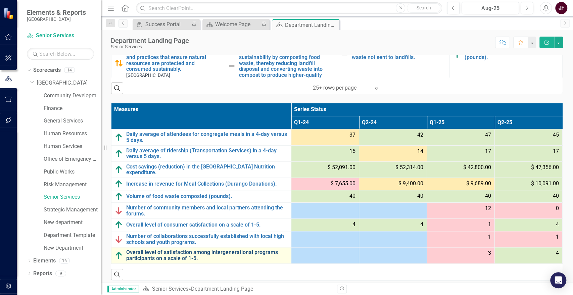
click at [211, 257] on link "Overall level of satisfaction among intergenerational programs participants on …" at bounding box center [207, 255] width 162 height 12
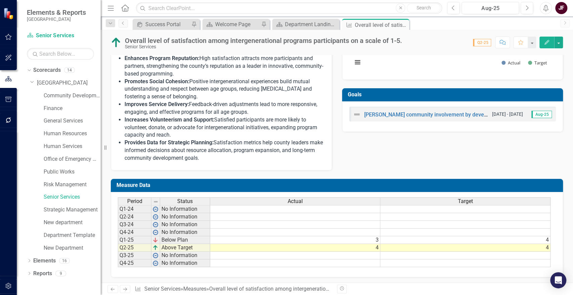
scroll to position [238, 0]
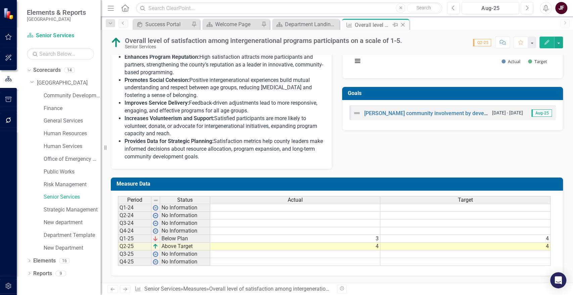
click at [404, 25] on icon "Close" at bounding box center [403, 24] width 7 height 5
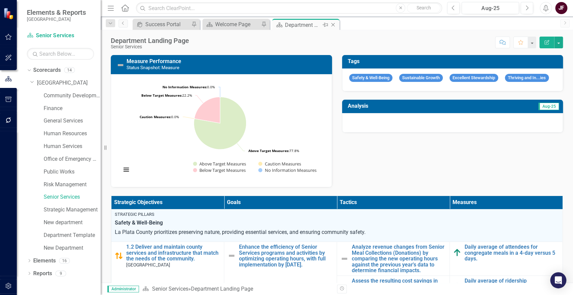
click at [332, 25] on icon "Close" at bounding box center [333, 24] width 7 height 5
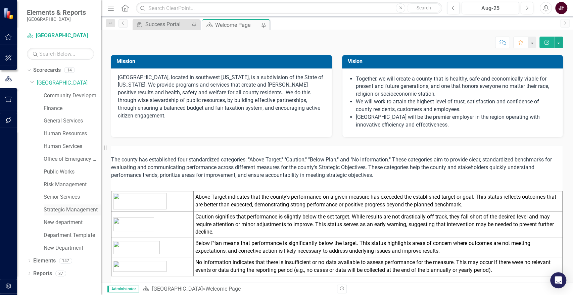
click at [62, 213] on link "Strategic Management" at bounding box center [72, 210] width 57 height 8
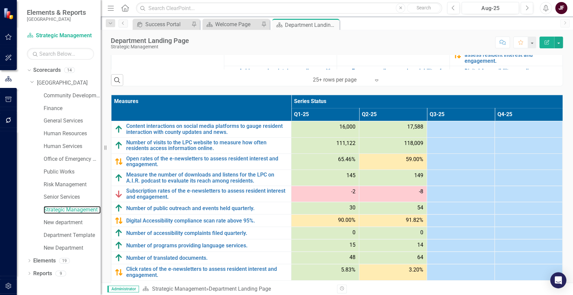
scroll to position [333, 0]
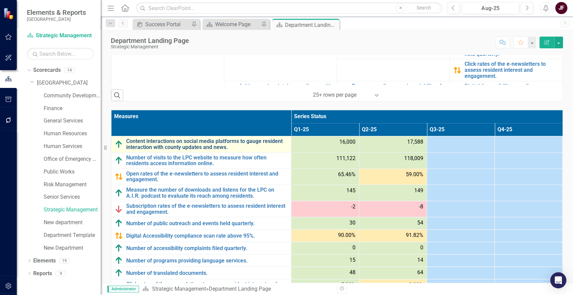
click at [209, 145] on link "Content interactions on social media platforms to gauge resident interaction wi…" at bounding box center [207, 144] width 162 height 12
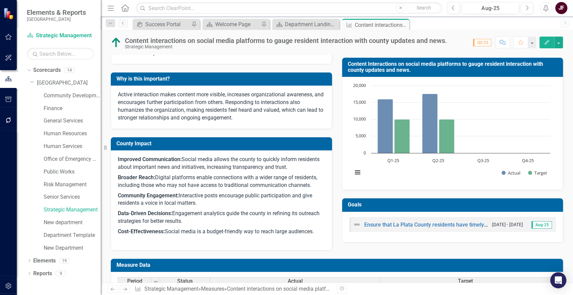
scroll to position [213, 0]
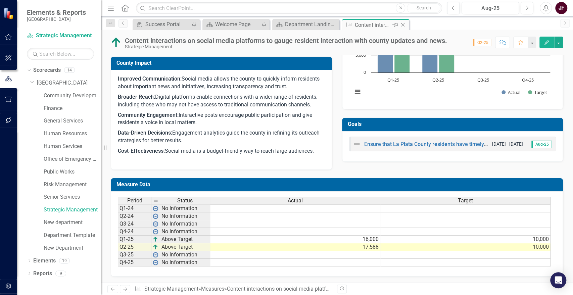
click at [403, 26] on icon "Close" at bounding box center [403, 24] width 7 height 5
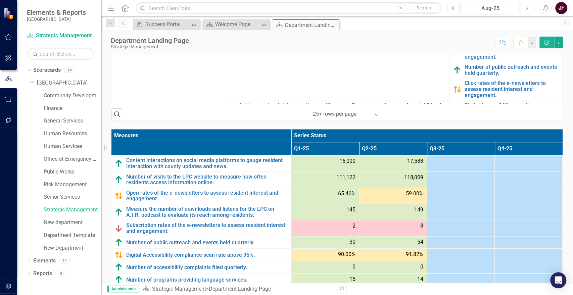
scroll to position [373, 0]
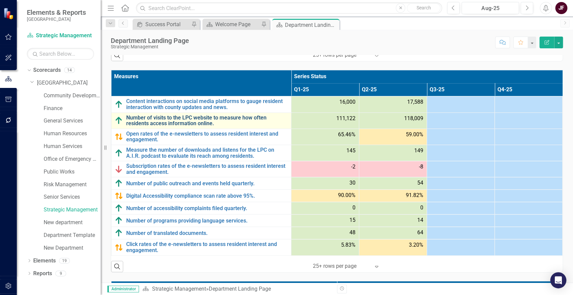
click at [191, 122] on link "Number of visits to the LPC website to measure how often residents access infor…" at bounding box center [207, 121] width 162 height 12
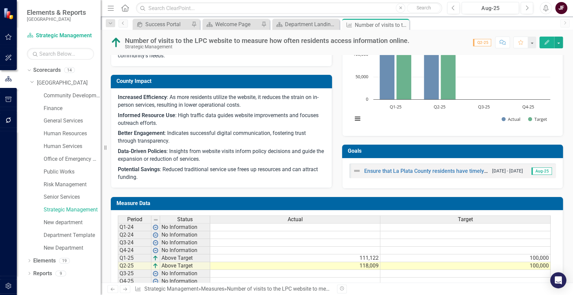
scroll to position [212, 0]
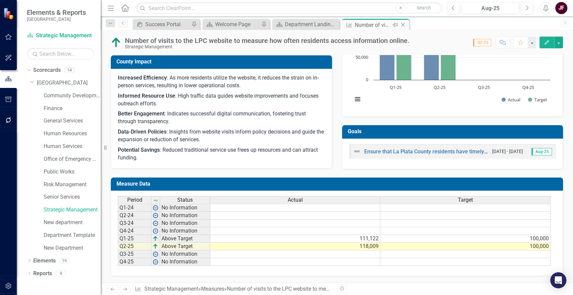
click at [403, 25] on icon at bounding box center [403, 25] width 4 height 4
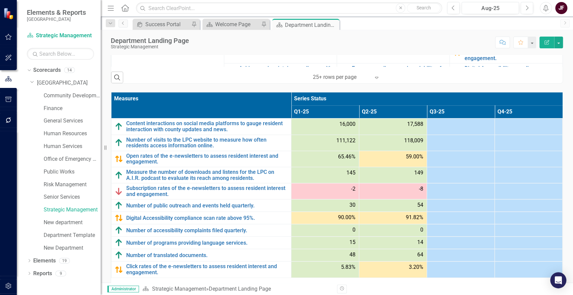
scroll to position [373, 0]
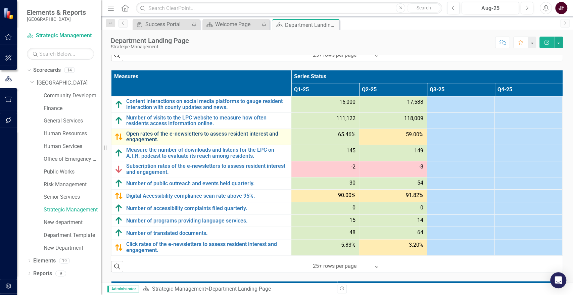
click at [184, 138] on link "Open rates of the e-newsletters to assess resident interest and engagement." at bounding box center [207, 137] width 162 height 12
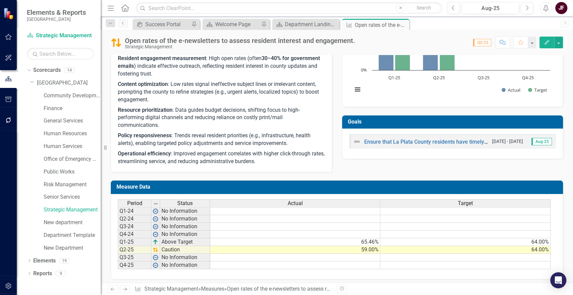
scroll to position [205, 0]
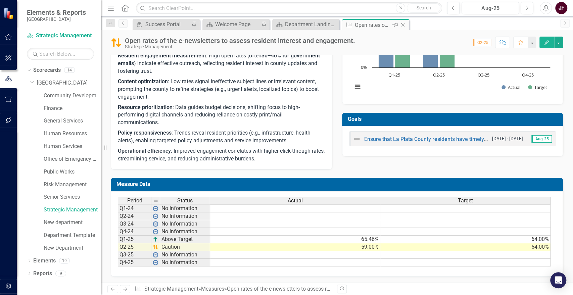
click at [404, 26] on icon at bounding box center [403, 25] width 4 height 4
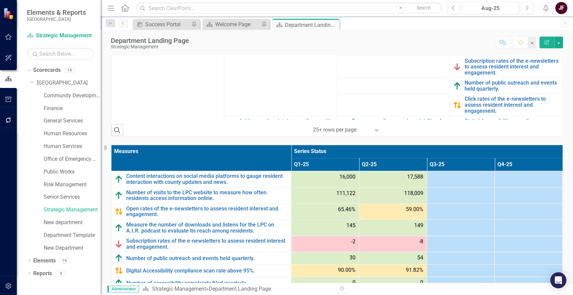
scroll to position [298, 0]
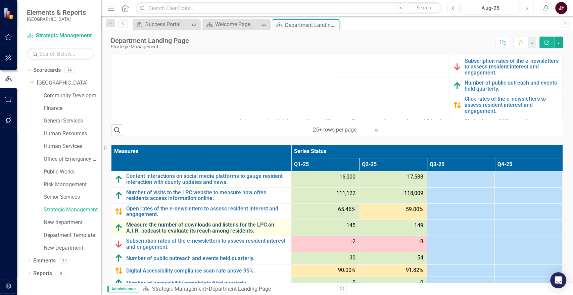
click at [138, 228] on link "Measure the number of downloads and listens for the LPC on A.I.R. podcast to ev…" at bounding box center [207, 228] width 162 height 12
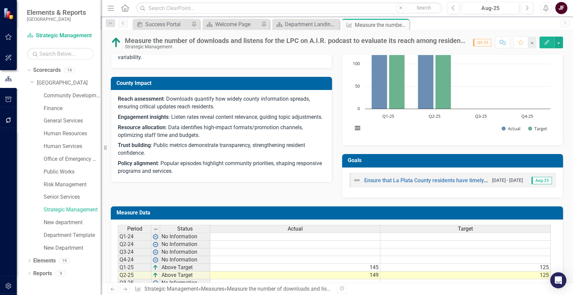
scroll to position [205, 0]
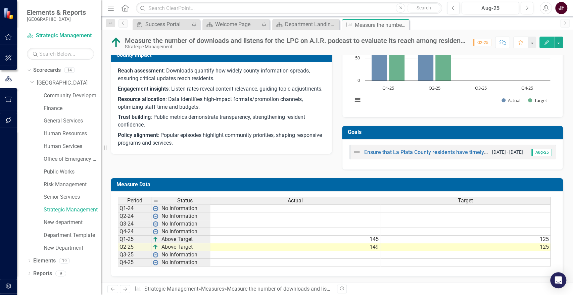
click at [0, 0] on icon "Close" at bounding box center [0, 0] width 0 height 0
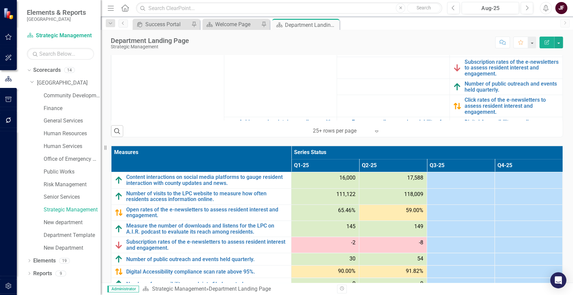
scroll to position [336, 0]
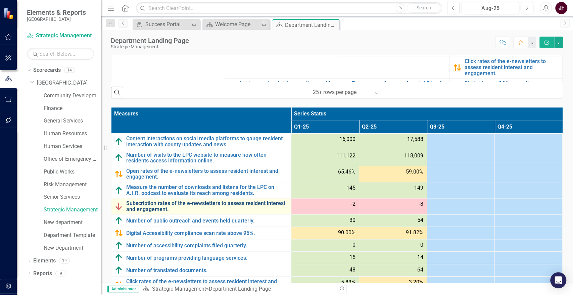
click at [199, 206] on link "Subscription rates of the e-newsletters to assess resident interest and engagem…" at bounding box center [207, 206] width 162 height 12
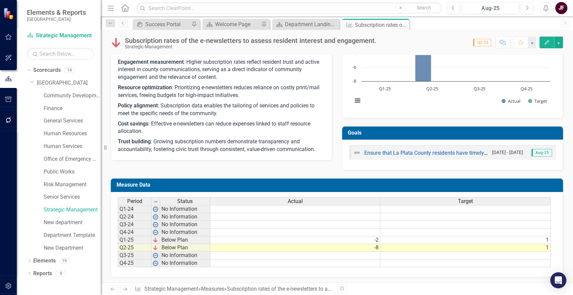
scroll to position [191, 0]
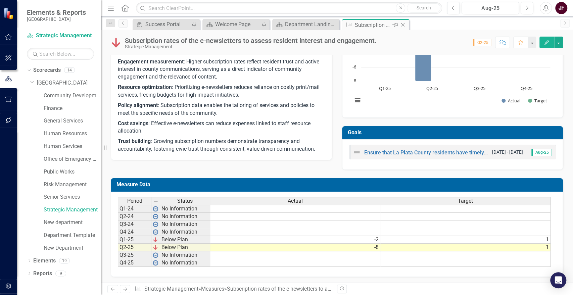
click at [402, 24] on icon "Close" at bounding box center [403, 24] width 7 height 5
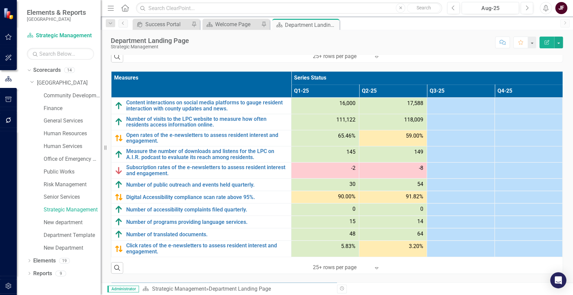
scroll to position [373, 0]
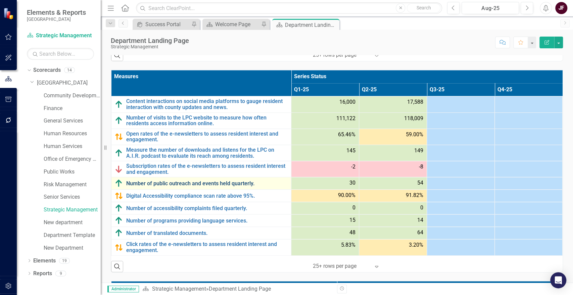
click at [208, 182] on link "Number of public outreach and events held quarterly." at bounding box center [207, 184] width 162 height 6
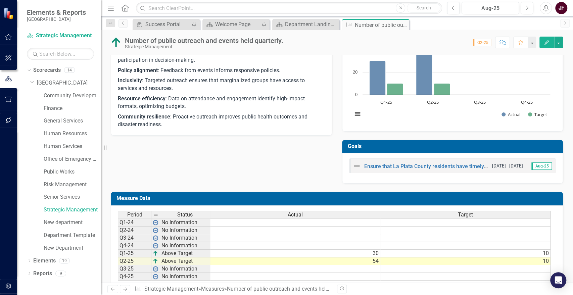
scroll to position [186, 0]
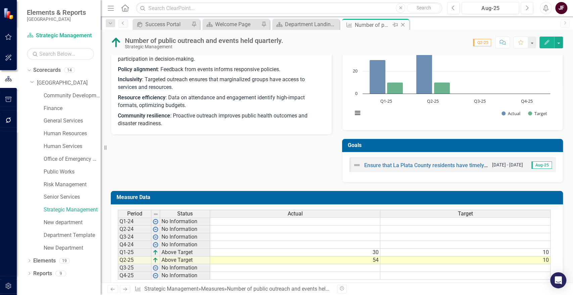
click at [403, 23] on icon "Close" at bounding box center [403, 24] width 7 height 5
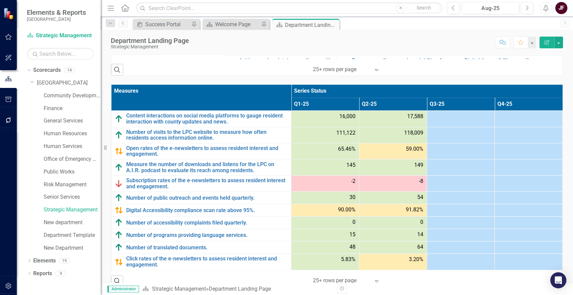
scroll to position [373, 0]
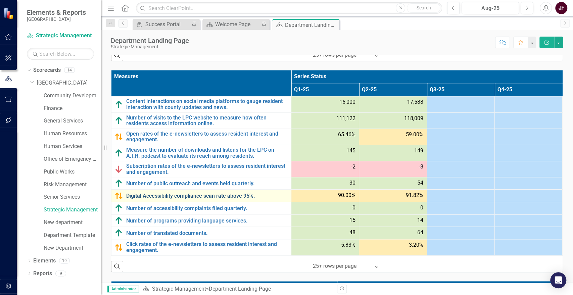
click at [178, 194] on link "Digital Accessibility compliance scan rate above 95%." at bounding box center [207, 196] width 162 height 6
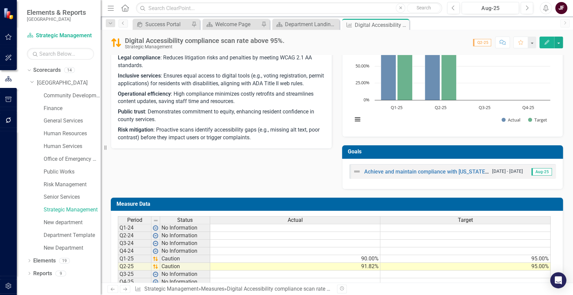
scroll to position [184, 0]
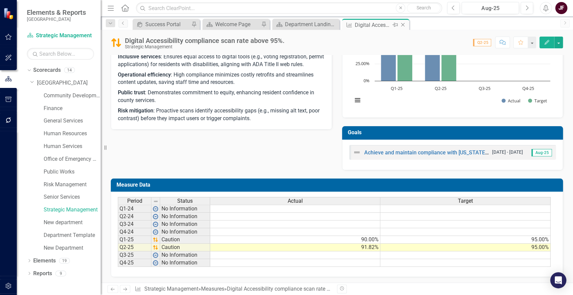
click at [403, 24] on icon "Close" at bounding box center [403, 24] width 7 height 5
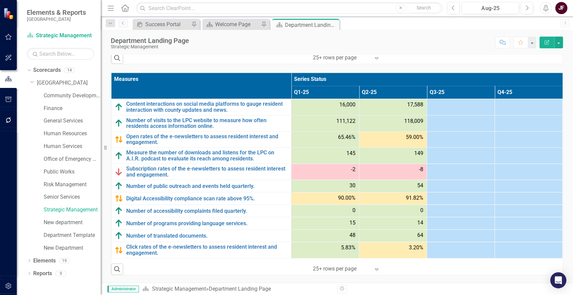
scroll to position [373, 0]
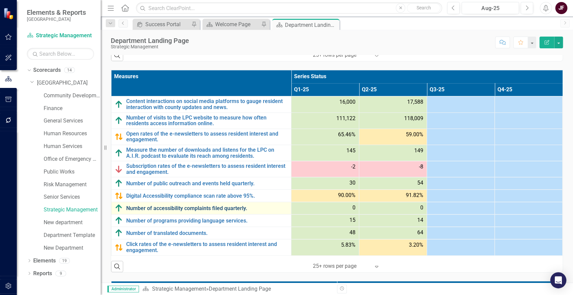
click at [184, 208] on link "Number of accessibility complaints filed quarterly." at bounding box center [207, 209] width 162 height 6
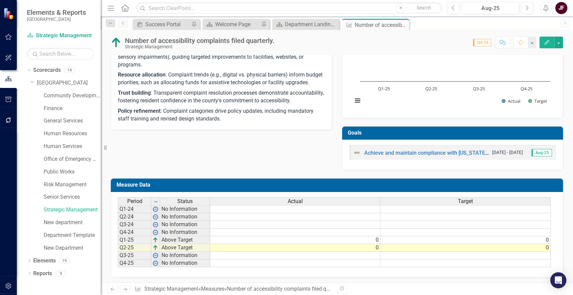
scroll to position [191, 0]
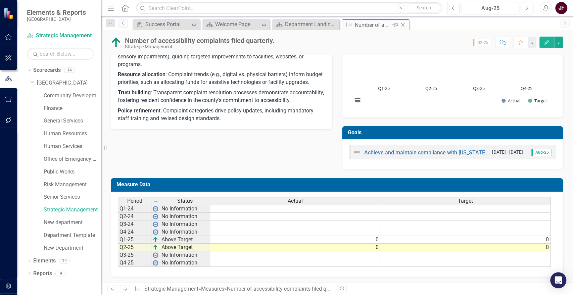
click at [403, 24] on icon "Close" at bounding box center [403, 24] width 7 height 5
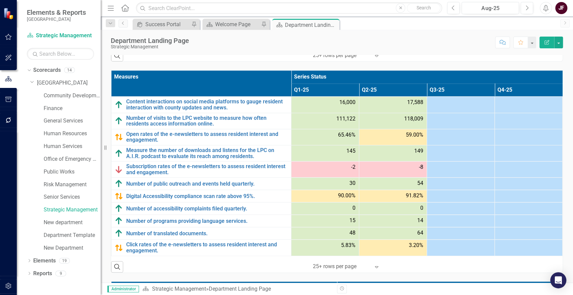
scroll to position [373, 0]
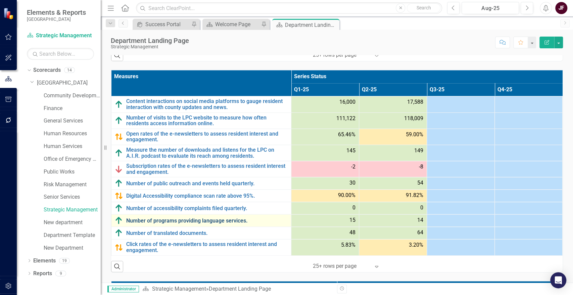
click at [207, 220] on link "Number of programs providing language services." at bounding box center [207, 221] width 162 height 6
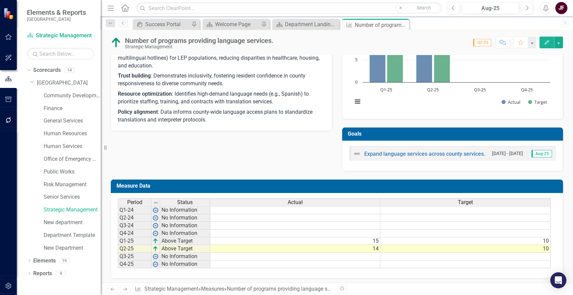
scroll to position [191, 0]
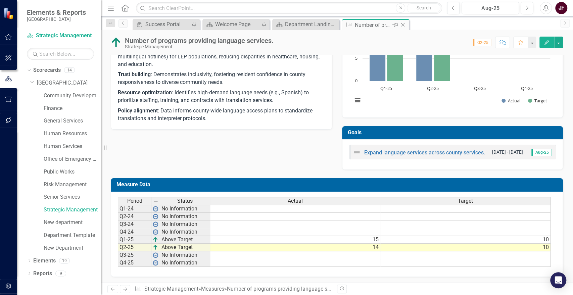
click at [403, 24] on icon at bounding box center [403, 25] width 4 height 4
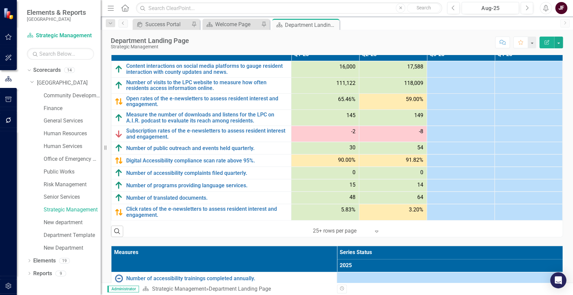
scroll to position [410, 0]
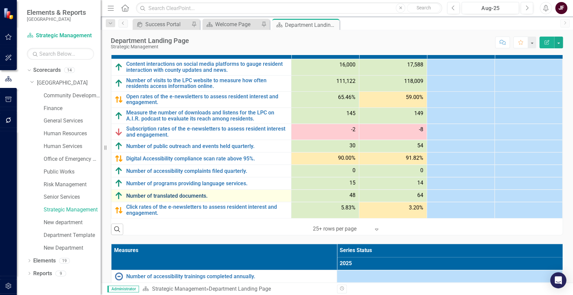
click at [183, 196] on link "Number of translated documents." at bounding box center [207, 196] width 162 height 6
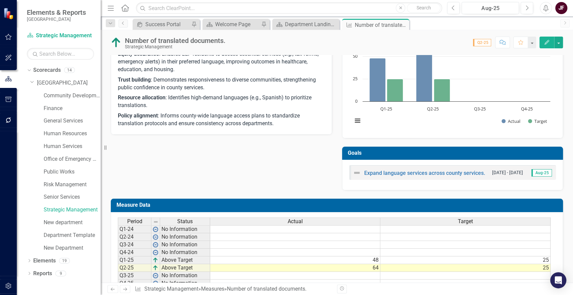
scroll to position [191, 0]
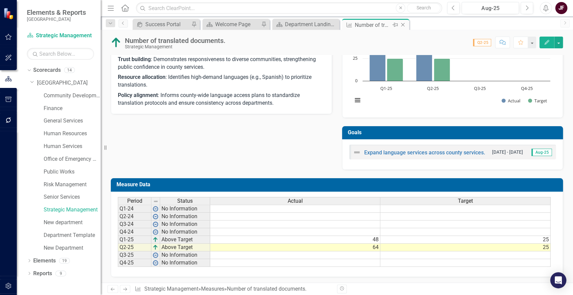
click at [403, 24] on icon "Close" at bounding box center [403, 24] width 7 height 5
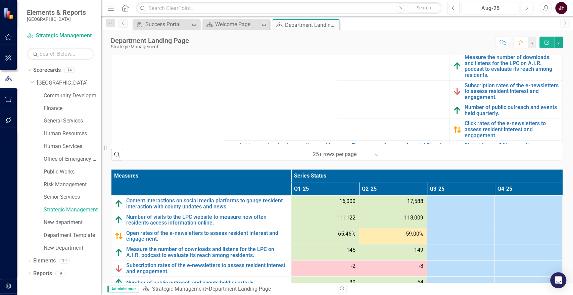
scroll to position [373, 0]
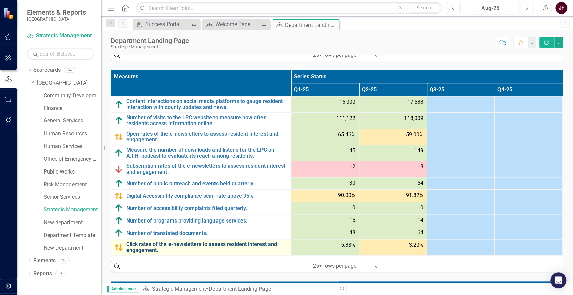
click at [143, 244] on link "Click rates of the e-newsletters to assess resident interest and engagement." at bounding box center [207, 247] width 162 height 12
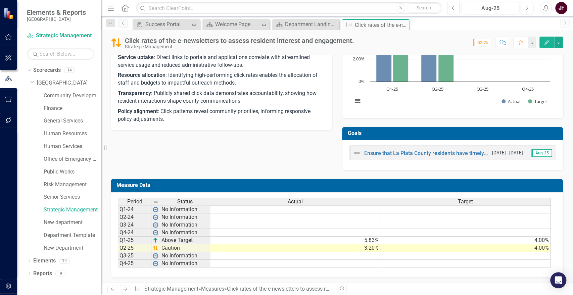
scroll to position [191, 0]
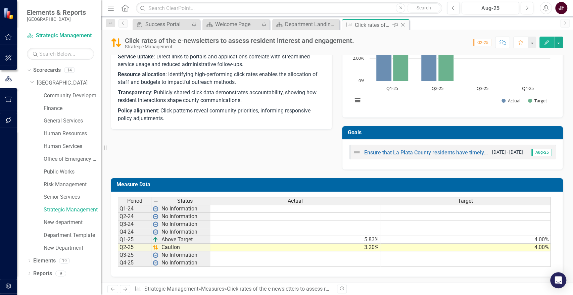
click at [403, 24] on icon "Close" at bounding box center [403, 24] width 7 height 5
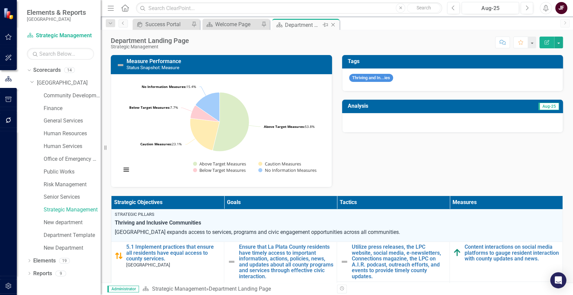
click at [333, 22] on icon "Close" at bounding box center [333, 24] width 7 height 5
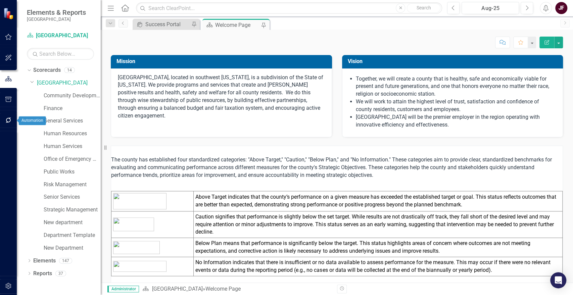
click at [10, 118] on icon "button" at bounding box center [8, 120] width 7 height 5
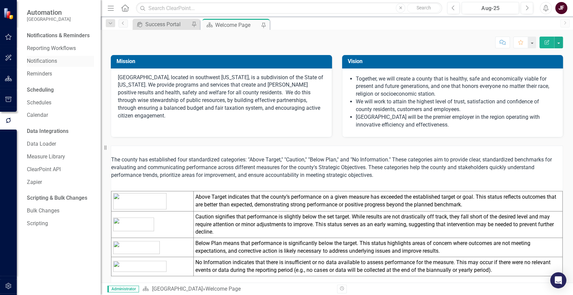
click at [45, 58] on link "Notifications" at bounding box center [60, 61] width 67 height 8
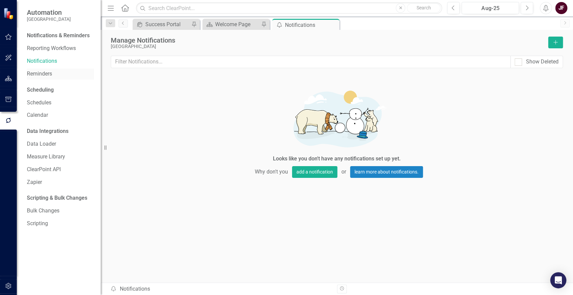
click at [45, 75] on link "Reminders" at bounding box center [60, 74] width 67 height 8
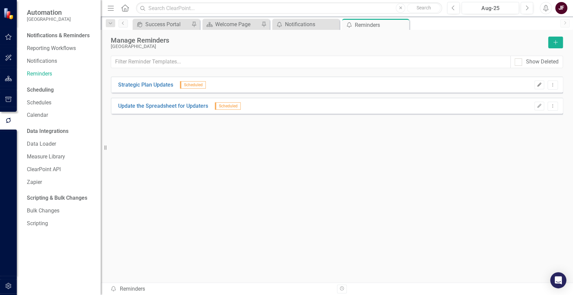
click at [539, 86] on icon "button" at bounding box center [540, 85] width 4 height 4
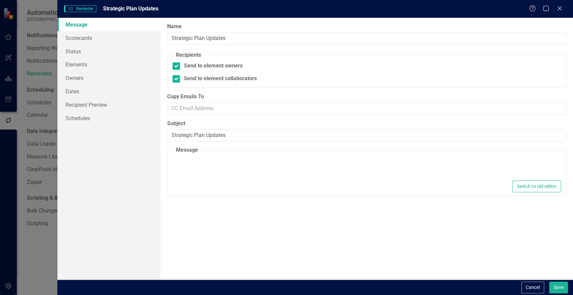
type textarea "<p>Dear {FirstName},</p> <p>Please use this&nbsp;<a href="https://app.clearpoin…"
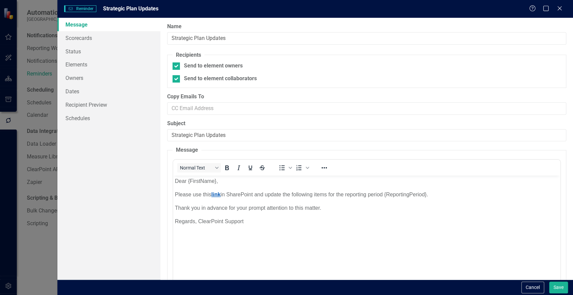
click at [218, 196] on link "link" at bounding box center [216, 195] width 9 height 6
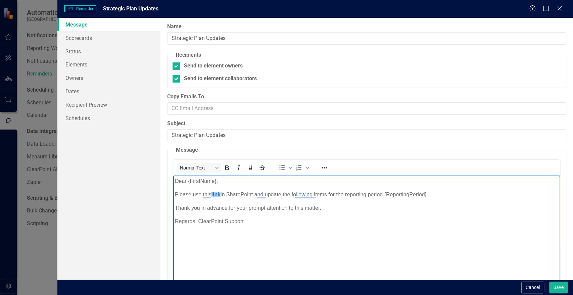
drag, startPoint x: 218, startPoint y: 196, endPoint x: 310, endPoint y: 252, distance: 107.5
click at [310, 252] on body "Dear {FirstName}, Please use this link in SharePoint and update the following i…" at bounding box center [366, 226] width 387 height 101
click at [325, 168] on icon "Reveal or hide additional toolbar items" at bounding box center [324, 168] width 8 height 8
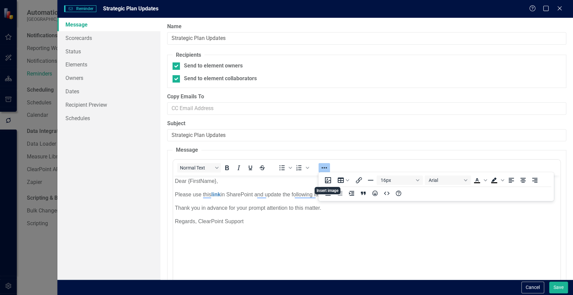
click at [414, 251] on body "Dear {FirstName}, Please use this link in SharePoint and update the following i…" at bounding box center [366, 226] width 387 height 101
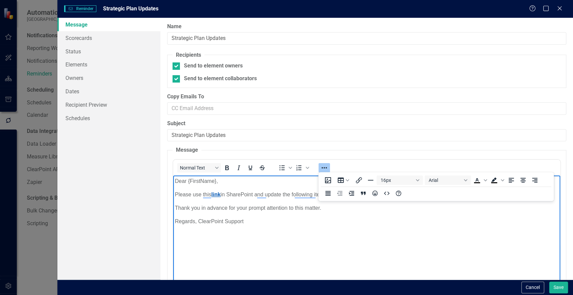
click at [216, 195] on link "link" at bounding box center [216, 195] width 9 height 6
drag, startPoint x: 222, startPoint y: 195, endPoint x: 213, endPoint y: 195, distance: 8.7
click at [213, 195] on link "link" at bounding box center [216, 195] width 9 height 6
click at [357, 179] on icon "Insert/edit link" at bounding box center [359, 180] width 8 height 8
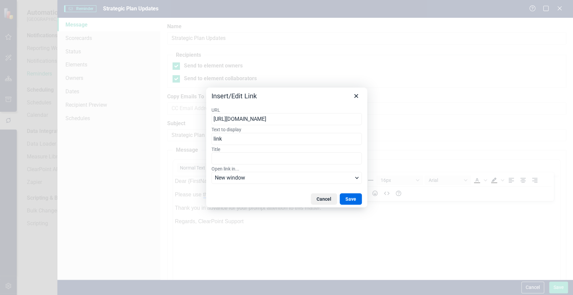
drag, startPoint x: 300, startPoint y: 119, endPoint x: 212, endPoint y: 115, distance: 87.7
click at [212, 115] on input "https://app.clearpointstrategy.com/" at bounding box center [287, 119] width 150 height 12
type input "https://lpcgov365-my.sharepoint.com/personal/foutsjl_lpcgov_org/Documents/Strat…"
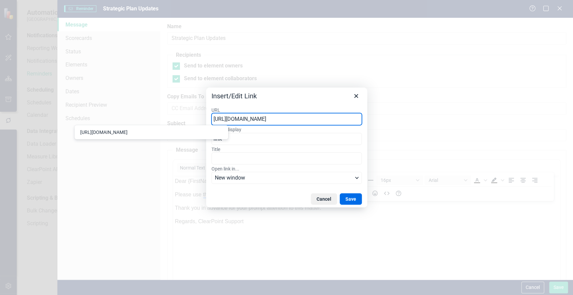
click at [272, 196] on div "Cancel Save" at bounding box center [286, 199] width 161 height 17
click at [348, 197] on button "Save" at bounding box center [351, 198] width 22 height 11
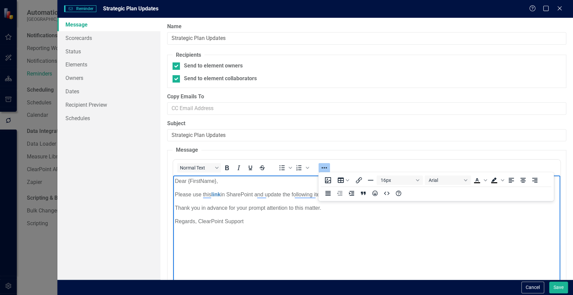
click at [294, 242] on body "Dear {FirstName}, Please use this link in SharePoint and update the following i…" at bounding box center [366, 226] width 387 height 101
click at [327, 167] on icon "Reveal or hide additional toolbar items" at bounding box center [324, 168] width 8 height 8
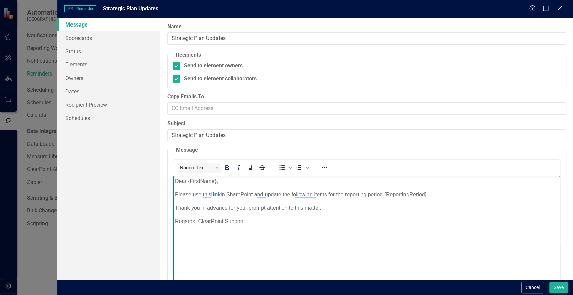
click at [375, 253] on body "Dear {FirstName}, Please use this link in SharePoint and update the following i…" at bounding box center [366, 226] width 387 height 101
click at [563, 287] on button "Save" at bounding box center [558, 288] width 19 height 12
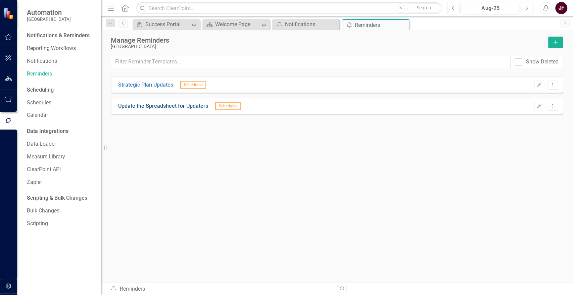
click at [176, 107] on link "Update the Spreadsheet for Updaters" at bounding box center [163, 106] width 90 height 8
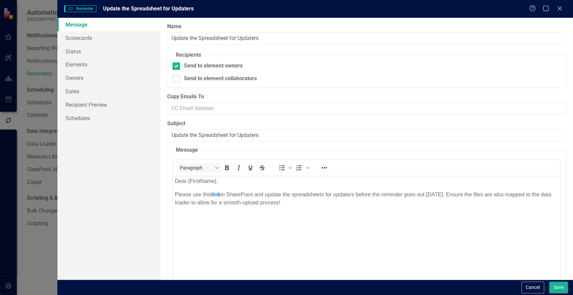
scroll to position [0, 0]
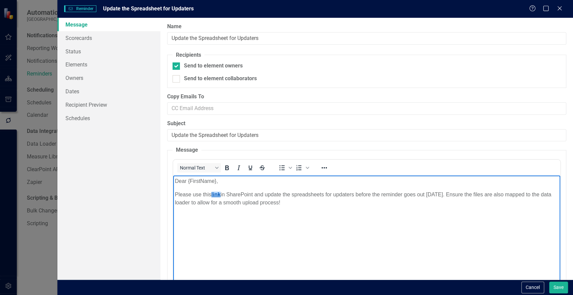
click at [221, 193] on link "link" at bounding box center [216, 195] width 9 height 6
click at [322, 167] on icon "Reveal or hide additional toolbar items" at bounding box center [324, 167] width 5 height 1
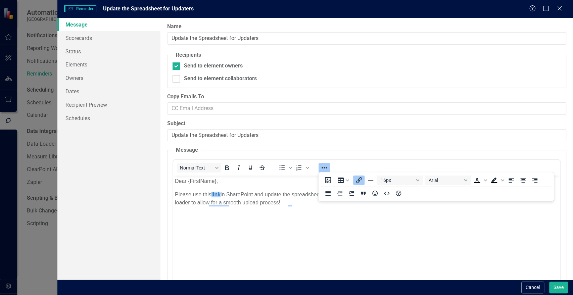
click at [357, 182] on icon "Insert/edit link" at bounding box center [359, 180] width 6 height 6
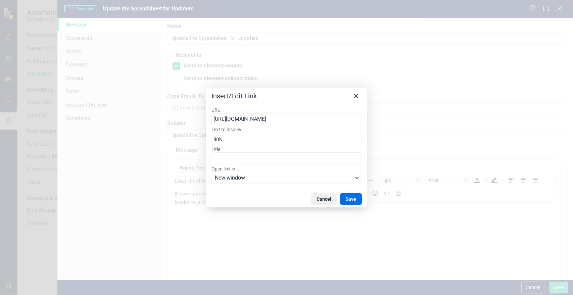
drag, startPoint x: 322, startPoint y: 119, endPoint x: 207, endPoint y: 119, distance: 114.5
click at [207, 119] on div "URL https://app.clearpointstrategy.com/ Text to display link Title Open link in…" at bounding box center [286, 146] width 161 height 89
type input "https://lpcgov365-my.sharepoint.com/personal/foutsjl_lpcgov_org/Documents/Strat…"
click at [360, 198] on button "Save" at bounding box center [351, 198] width 22 height 11
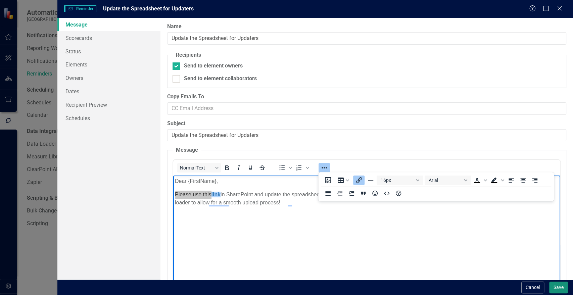
click at [556, 289] on button "Save" at bounding box center [558, 288] width 19 height 12
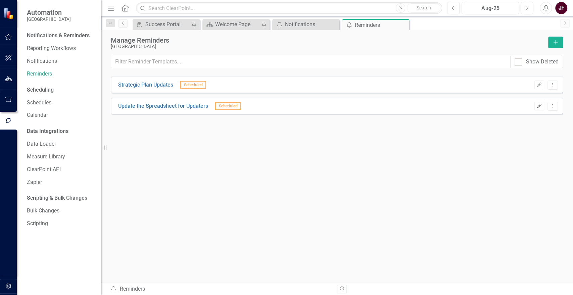
click at [537, 105] on icon "Edit" at bounding box center [539, 106] width 5 height 4
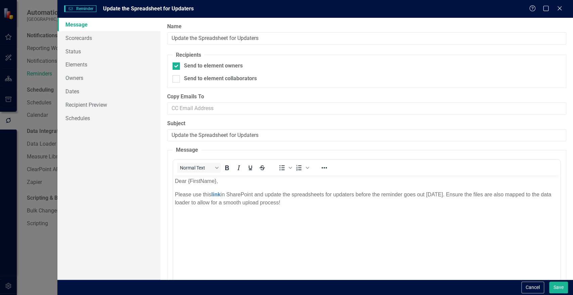
scroll to position [0, 0]
click at [85, 122] on link "Schedules" at bounding box center [108, 117] width 103 height 13
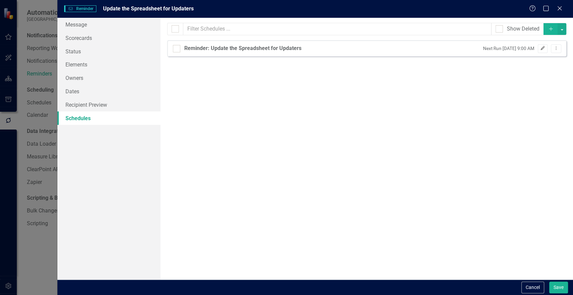
click at [543, 50] on icon "Edit" at bounding box center [542, 48] width 5 height 4
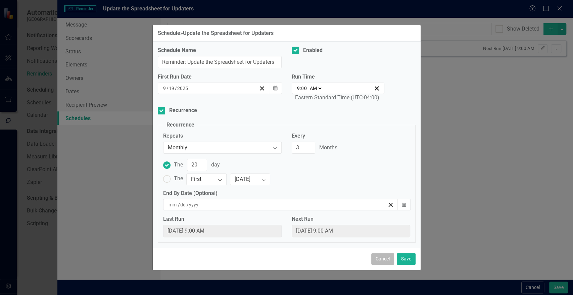
click at [381, 255] on button "Cancel" at bounding box center [382, 259] width 23 height 12
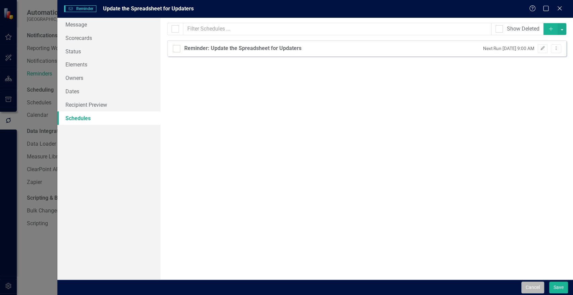
click at [536, 284] on button "Cancel" at bounding box center [532, 288] width 23 height 12
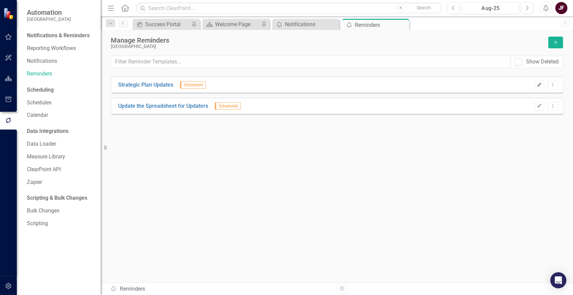
click at [540, 85] on icon "Edit" at bounding box center [539, 85] width 5 height 4
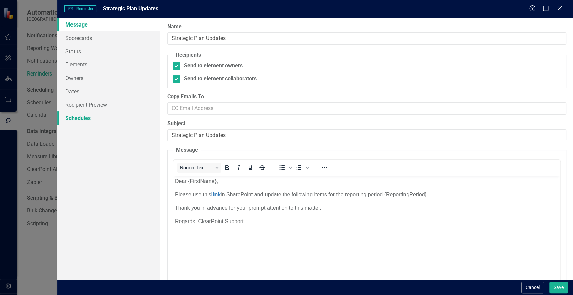
click at [86, 120] on link "Schedules" at bounding box center [108, 117] width 103 height 13
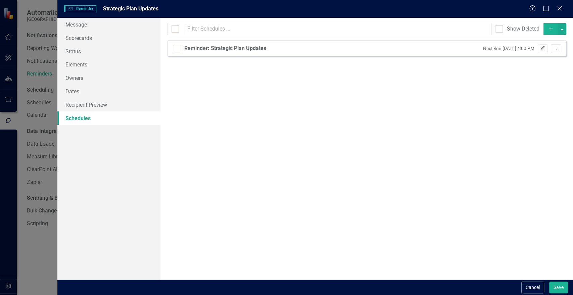
click at [542, 48] on icon "Edit" at bounding box center [542, 48] width 5 height 4
select select "pm"
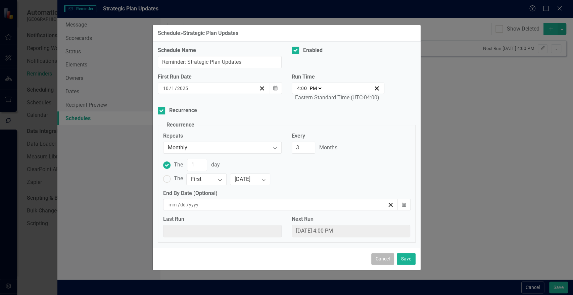
click at [382, 259] on button "Cancel" at bounding box center [382, 259] width 23 height 12
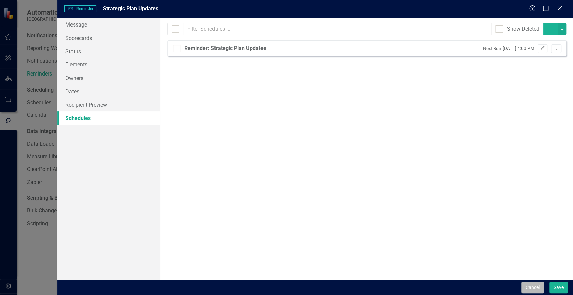
click at [533, 284] on button "Cancel" at bounding box center [532, 288] width 23 height 12
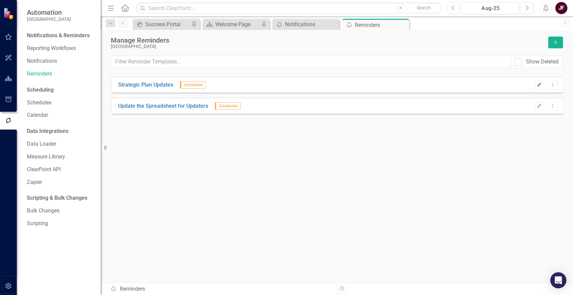
click at [543, 86] on button "Edit" at bounding box center [540, 85] width 10 height 9
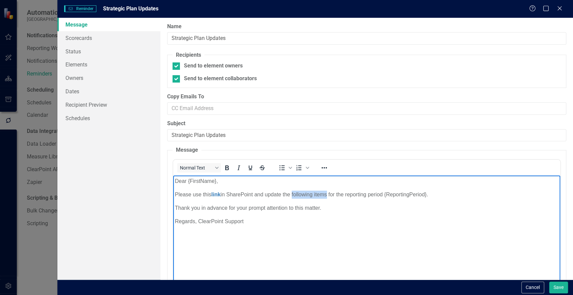
drag, startPoint x: 329, startPoint y: 195, endPoint x: 295, endPoint y: 193, distance: 34.3
click at [295, 193] on p "Please use this link in SharePoint and update the following items for the repor…" at bounding box center [367, 195] width 384 height 8
drag, startPoint x: 256, startPoint y: 194, endPoint x: 231, endPoint y: 194, distance: 24.2
click at [231, 194] on p "Please use this link in SharePoint and update the fields highlighted in yellow …" at bounding box center [367, 195] width 384 height 8
click at [265, 194] on p "Please use this link in SharePoint and update the fields highlighted in yellow …" at bounding box center [367, 195] width 384 height 8
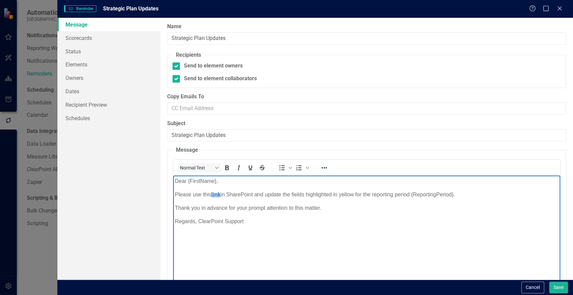
click at [221, 194] on link "link" at bounding box center [216, 195] width 9 height 6
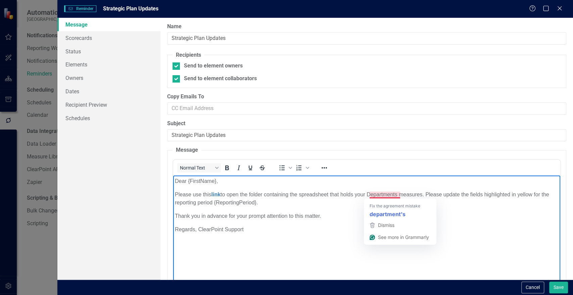
click at [398, 195] on p "Please use this link to open the folder containing the spreadsheet that holds y…" at bounding box center [367, 199] width 384 height 16
click at [400, 214] on p "Thank you in advance for your prompt attention to this matter." at bounding box center [367, 216] width 384 height 8
drag, startPoint x: 536, startPoint y: 194, endPoint x: 746, endPoint y: 405, distance: 297.8
click at [536, 194] on p "Please use this link to open the folder containing the spreadsheet that holds y…" at bounding box center [367, 199] width 384 height 16
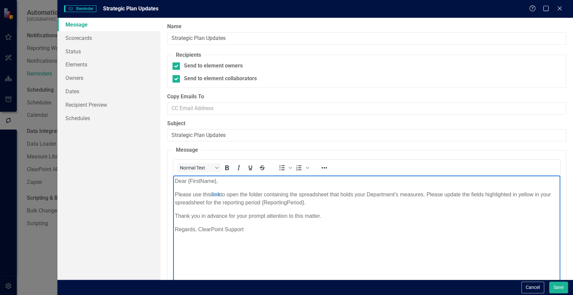
click at [329, 203] on p "Please use this link to open the folder containing the spreadsheet that holds y…" at bounding box center [367, 199] width 384 height 16
click at [390, 201] on p "Please use this link to open the folder containing the spreadsheet that holds y…" at bounding box center [367, 199] width 384 height 16
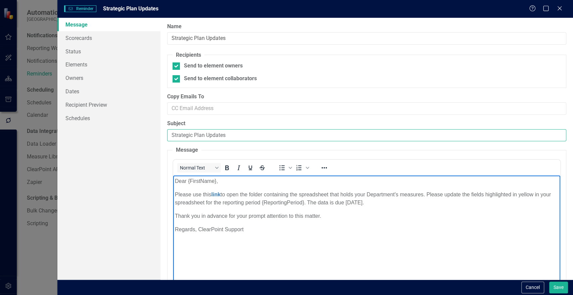
click at [234, 133] on input "Strategic Plan Updates" at bounding box center [366, 135] width 399 height 12
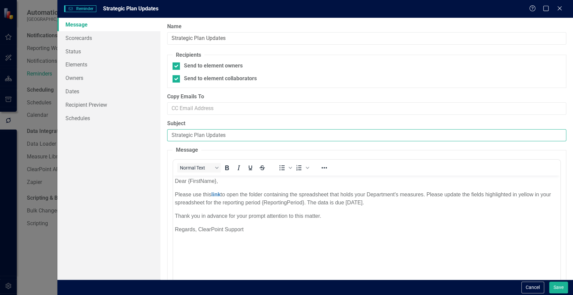
click at [203, 134] on input "Strategic Plan Updates" at bounding box center [366, 135] width 399 height 12
click at [204, 134] on input "Strategic Plan Updates" at bounding box center [366, 135] width 399 height 12
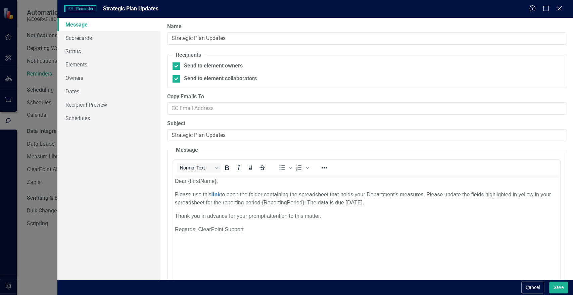
click at [175, 215] on p "Thank you in advance for your prompt attention to this matter." at bounding box center [367, 216] width 384 height 8
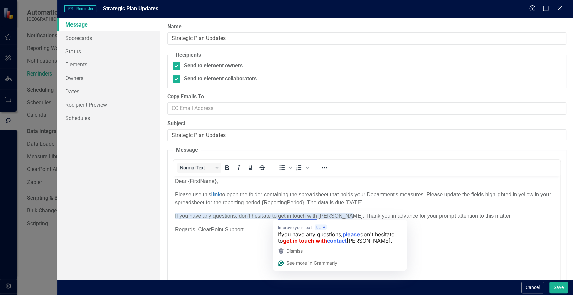
drag, startPoint x: 316, startPoint y: 216, endPoint x: 529, endPoint y: 406, distance: 285.2
click at [316, 216] on p "If you have any questions, don't hesitate to get in touch with Jasmyn Fouts. Th…" at bounding box center [367, 216] width 384 height 8
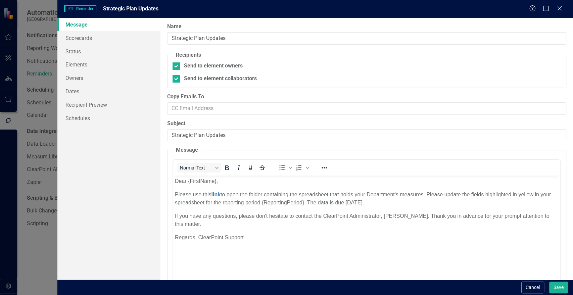
click at [420, 215] on p "If you have any questions, please don't hesitate to contact the ClearPoint Admi…" at bounding box center [367, 220] width 384 height 16
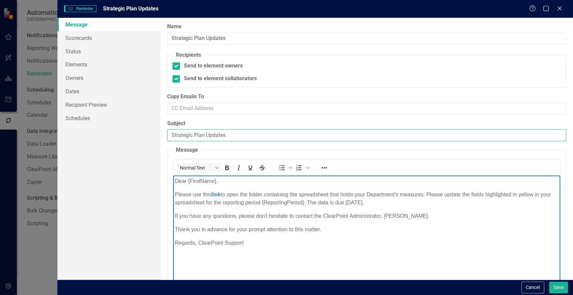
click at [205, 134] on input "Strategic Plan Updates" at bounding box center [366, 135] width 399 height 12
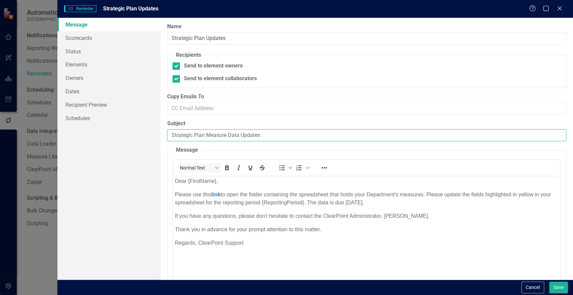
click at [261, 135] on input "Strategic Plan Measure Data Updates" at bounding box center [366, 135] width 399 height 12
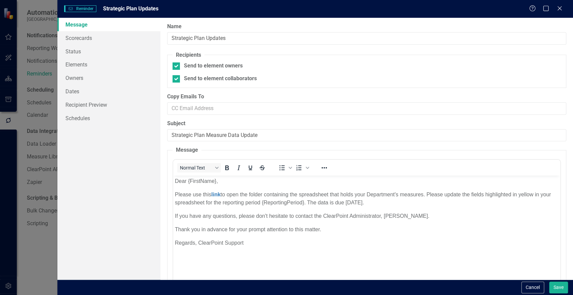
click at [385, 203] on p "Please use this link to open the folder containing the spreadsheet that holds y…" at bounding box center [367, 199] width 384 height 16
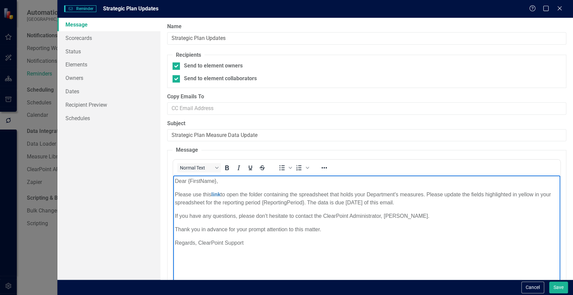
click at [435, 228] on p "Thank you in advance for your prompt attention to this matter." at bounding box center [367, 230] width 384 height 8
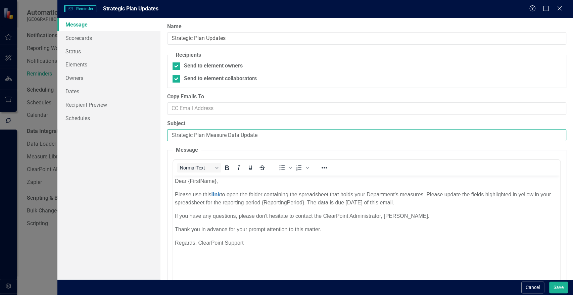
drag, startPoint x: 204, startPoint y: 134, endPoint x: 171, endPoint y: 136, distance: 33.3
click at [171, 136] on input "Strategic Plan Measure Data Update" at bounding box center [366, 135] width 399 height 12
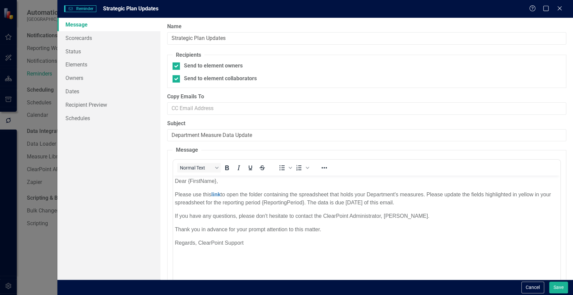
click at [498, 250] on body "Dear {FirstName}, Please use this link to open the folder containing the spread…" at bounding box center [366, 226] width 387 height 101
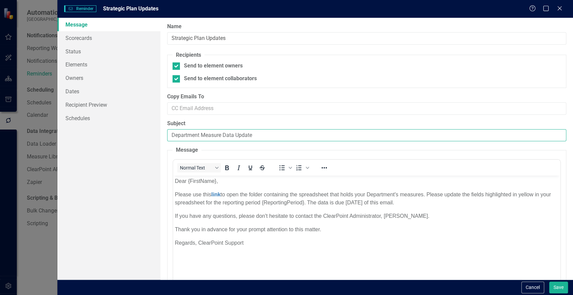
click at [263, 131] on input "Department Measure Data Update" at bounding box center [366, 135] width 399 height 12
type input "Department Measure Data Update Needed"
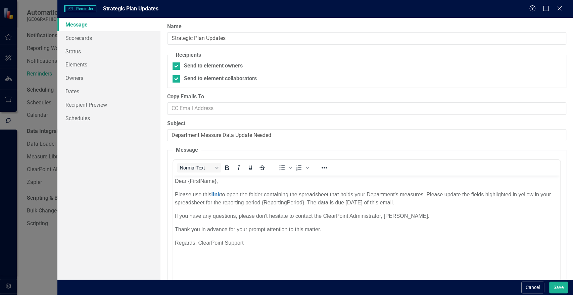
click at [426, 195] on p "Please use this link to open the folder containing the spreadsheet that holds y…" at bounding box center [367, 199] width 384 height 16
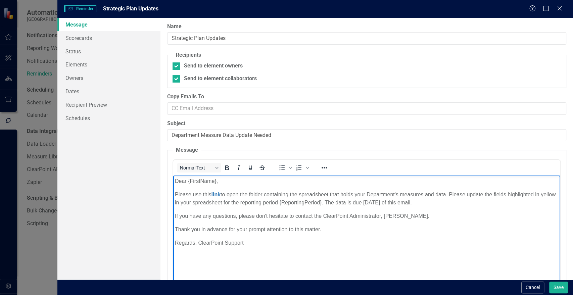
click at [511, 257] on body "Dear {FirstName}, Please use this link to open the folder containing the spread…" at bounding box center [366, 226] width 387 height 101
click at [560, 287] on button "Save" at bounding box center [558, 288] width 19 height 12
